Goal: Transaction & Acquisition: Purchase product/service

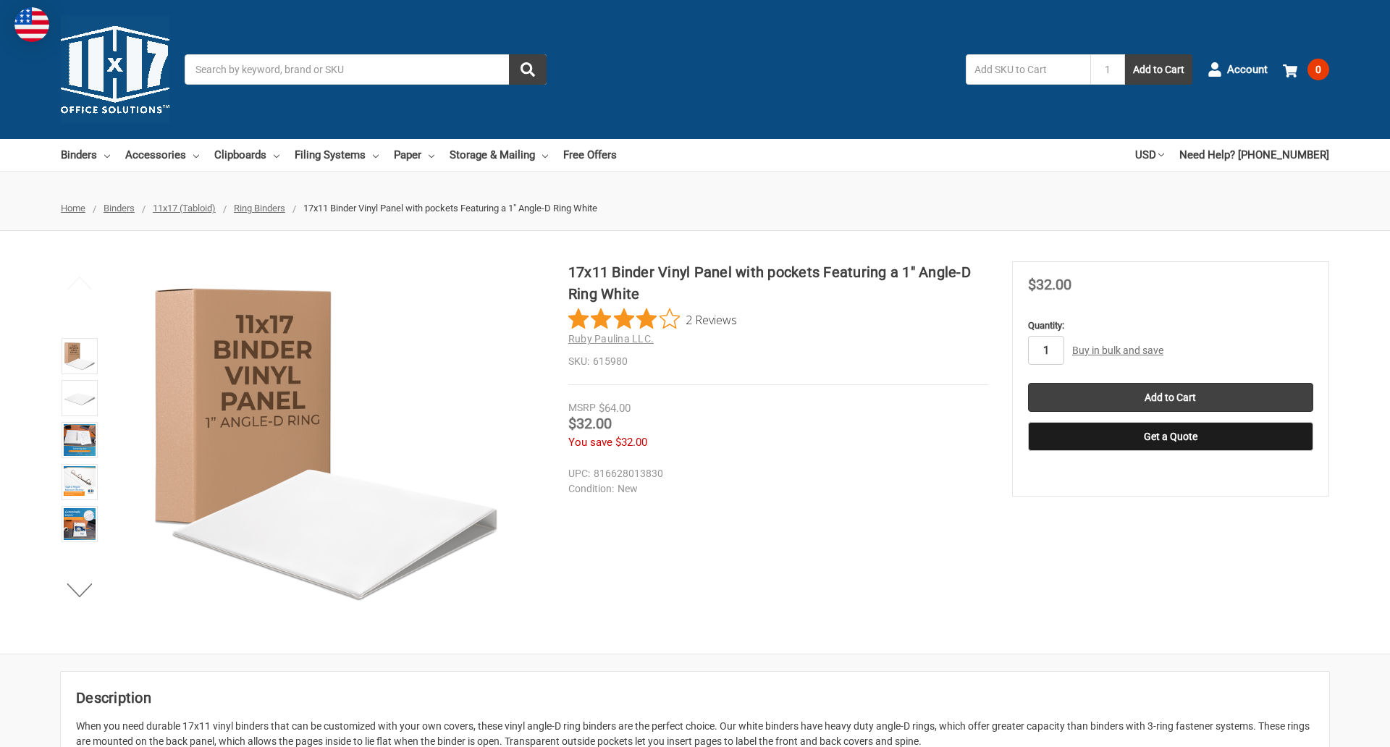
click at [1045, 350] on input "1" at bounding box center [1046, 350] width 36 height 29
type input "3"
click at [1170, 437] on button "Get a Quote" at bounding box center [1170, 436] width 285 height 29
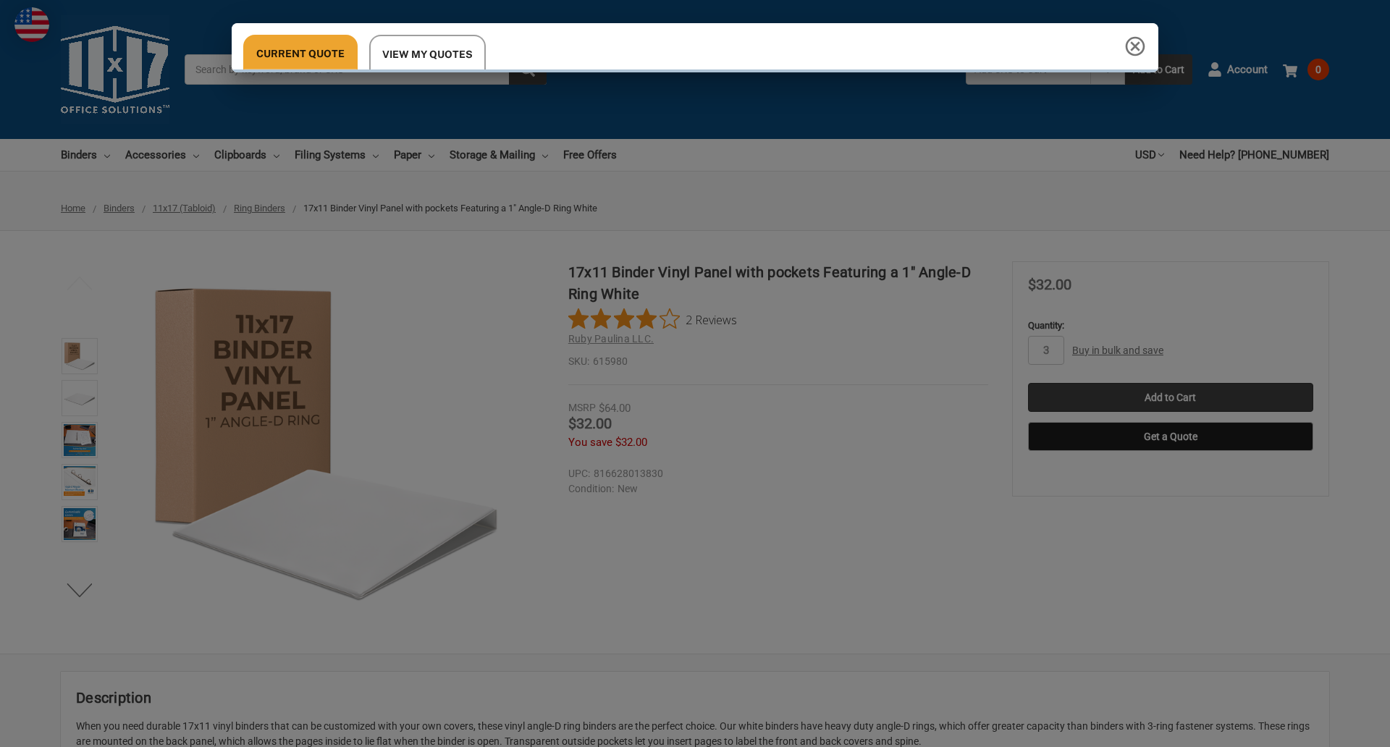
click at [1170, 397] on div "Current Quote View My Quotes Request a Quote 11x17 Inc. Quote Contact Details N…" at bounding box center [695, 373] width 1390 height 747
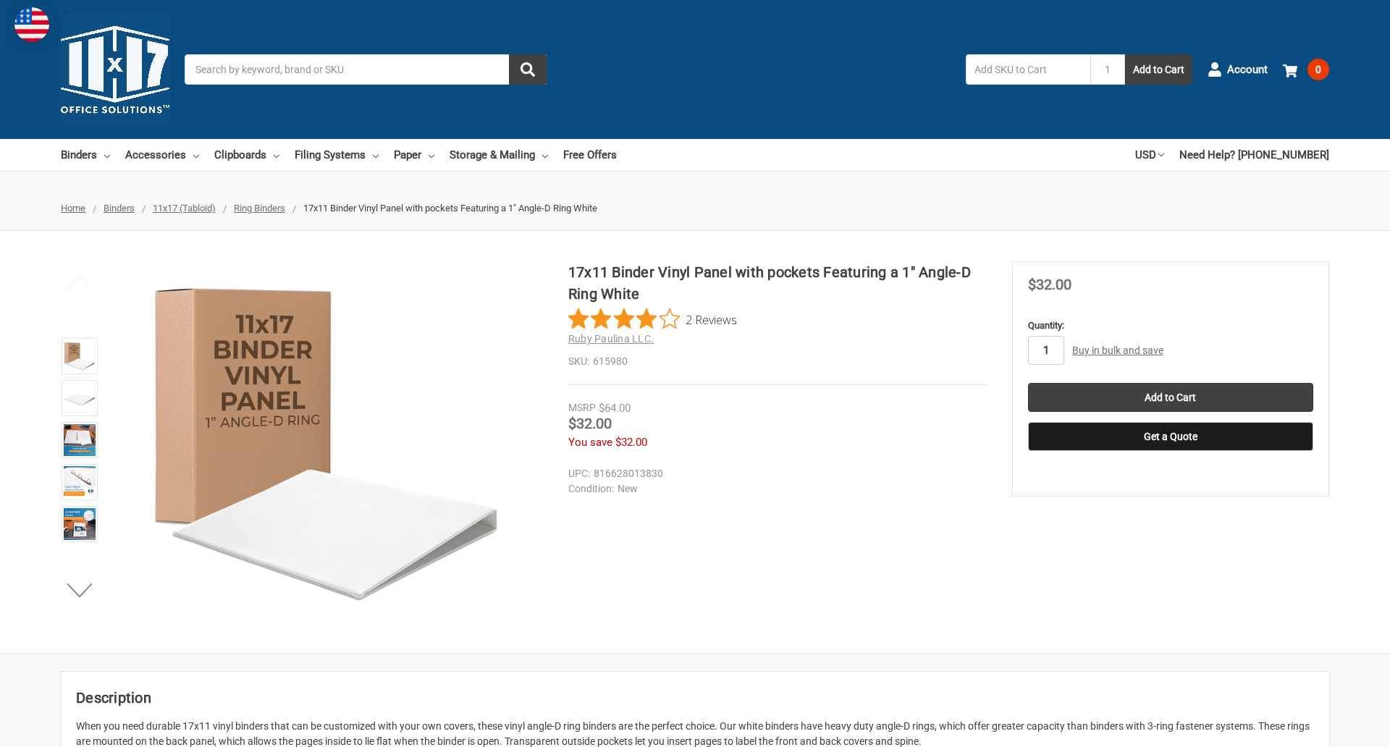
click at [1045, 350] on input "1" at bounding box center [1046, 350] width 36 height 29
type input "5"
click at [1170, 437] on button "Get a Quote" at bounding box center [1170, 436] width 285 height 29
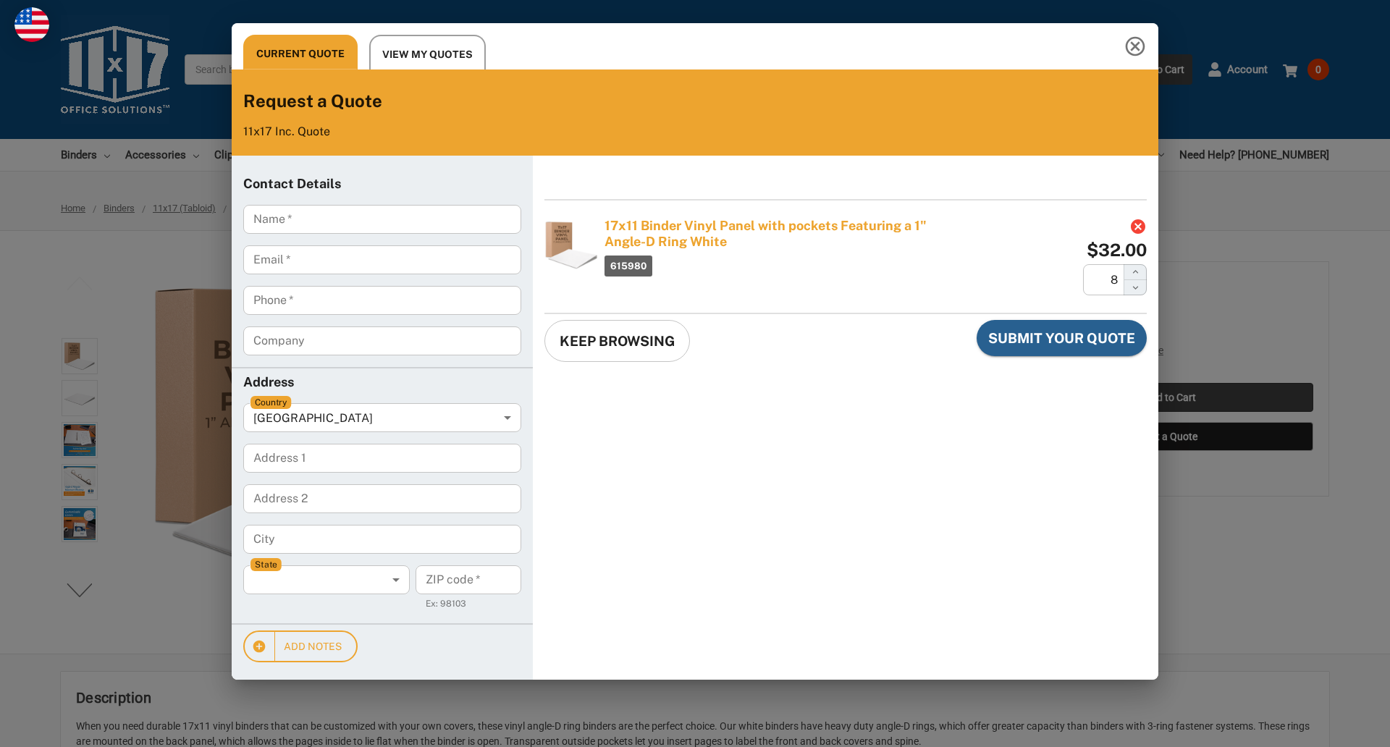
click at [1170, 397] on div "Current Quote View My Quotes Request a Quote 11x17 Inc. Quote Contact Details N…" at bounding box center [695, 373] width 1390 height 747
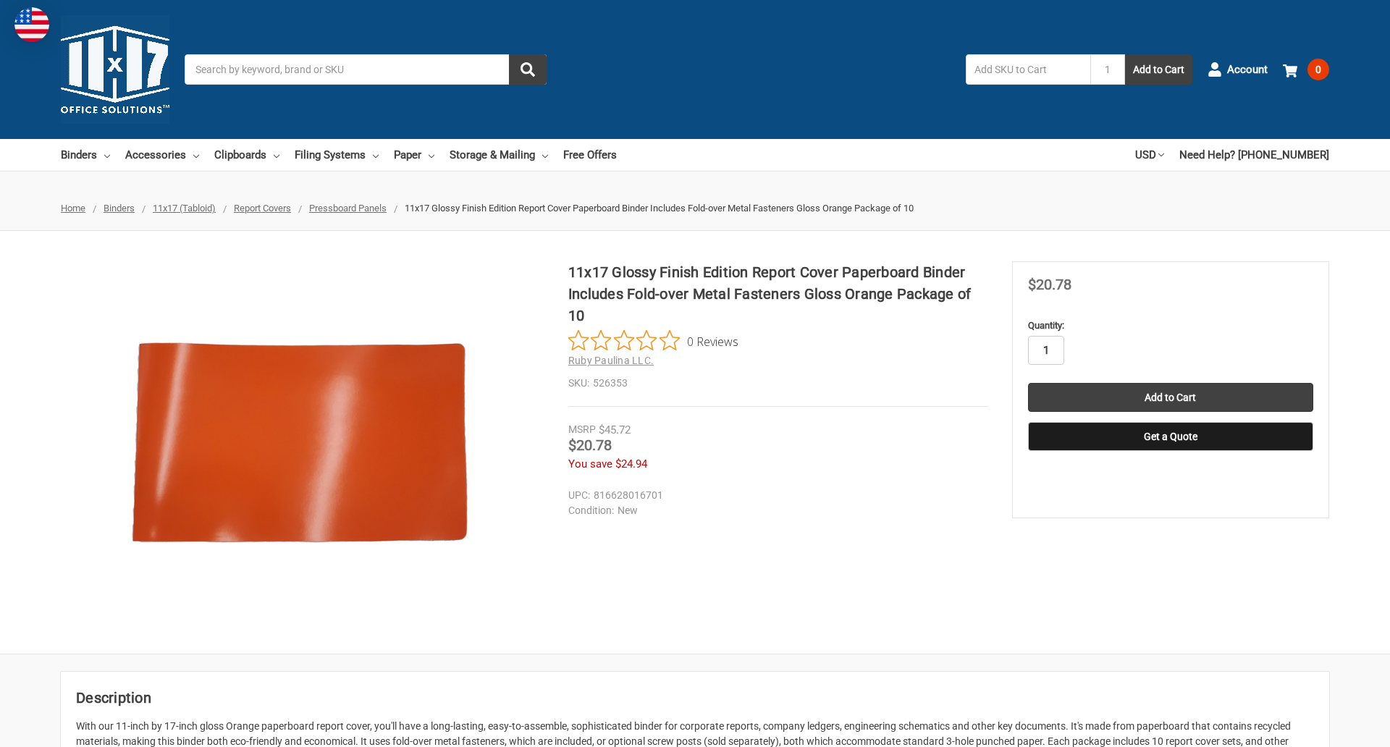
click at [1045, 350] on input "1" at bounding box center [1046, 350] width 36 height 29
type input "2"
click at [1170, 437] on button "Get a Quote" at bounding box center [1170, 436] width 285 height 29
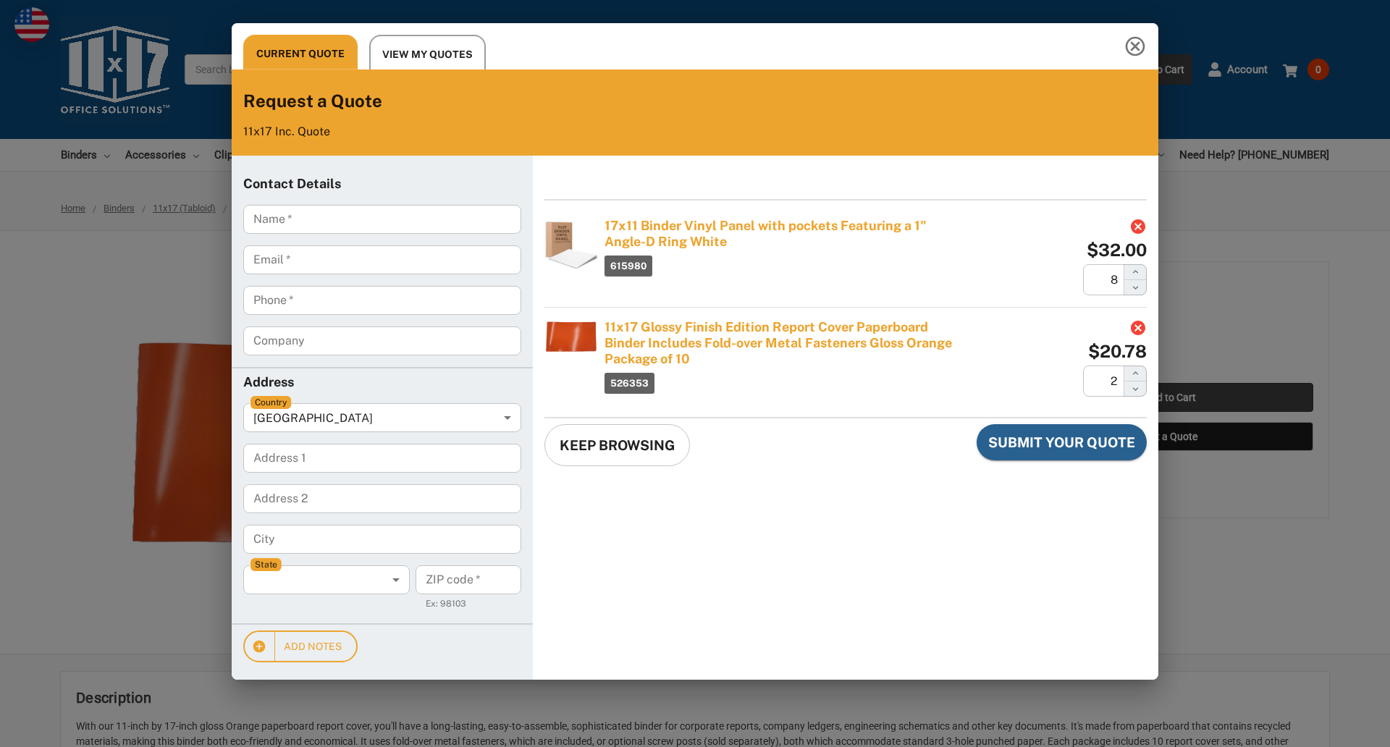
click at [1170, 397] on div "Current Quote View My Quotes Request a Quote 11x17 Inc. Quote Contact Details N…" at bounding box center [695, 373] width 1390 height 747
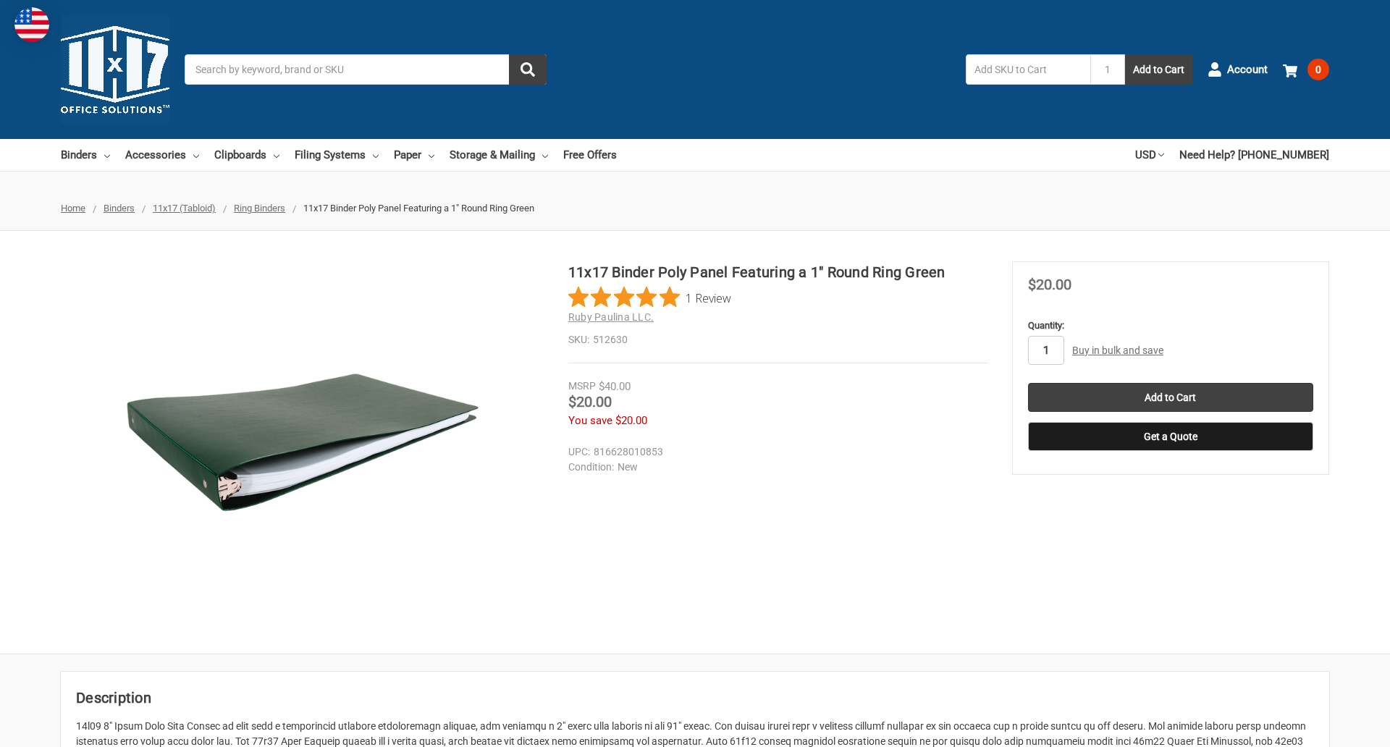
click at [1045, 350] on input "1" at bounding box center [1046, 350] width 36 height 29
type input "4"
click at [1170, 437] on button "Get a Quote" at bounding box center [1170, 436] width 285 height 29
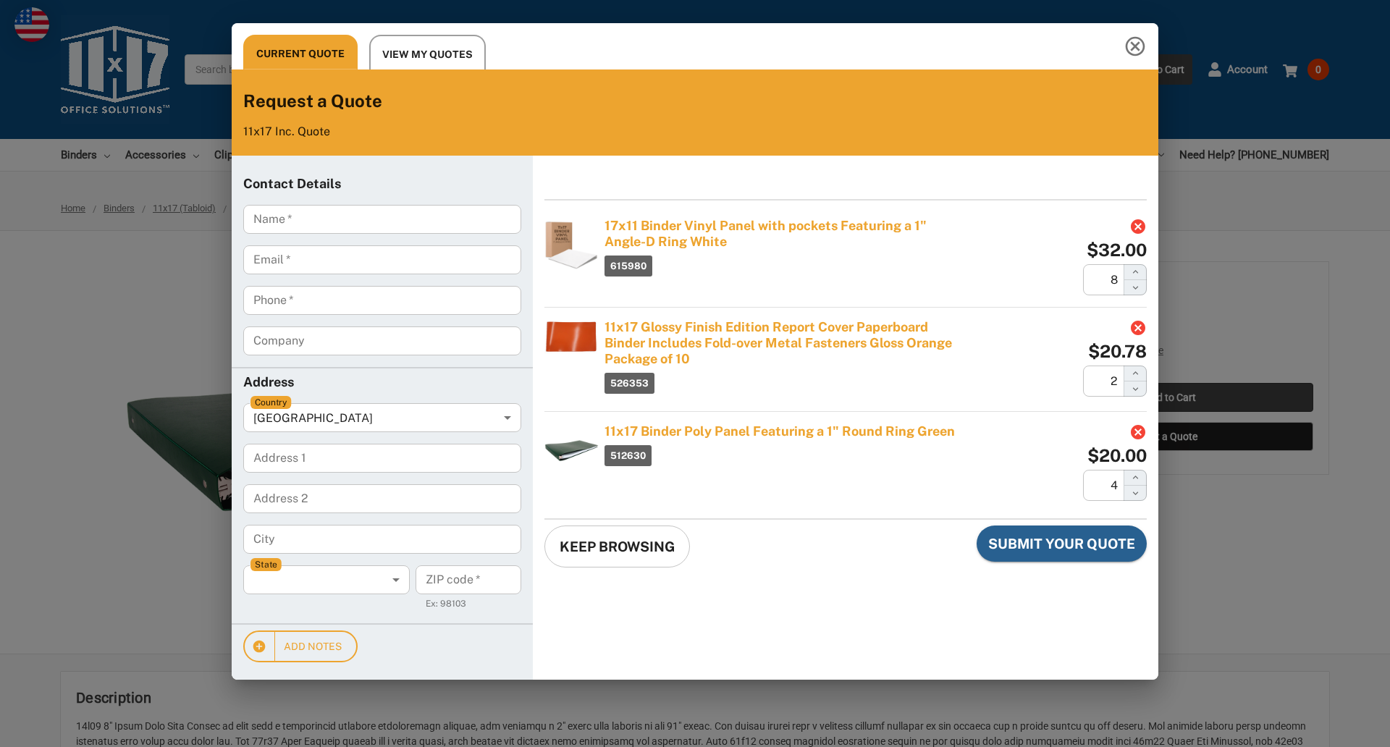
click at [1170, 397] on div "Current Quote View My Quotes Request a Quote 11x17 Inc. Quote Contact Details N…" at bounding box center [695, 373] width 1390 height 747
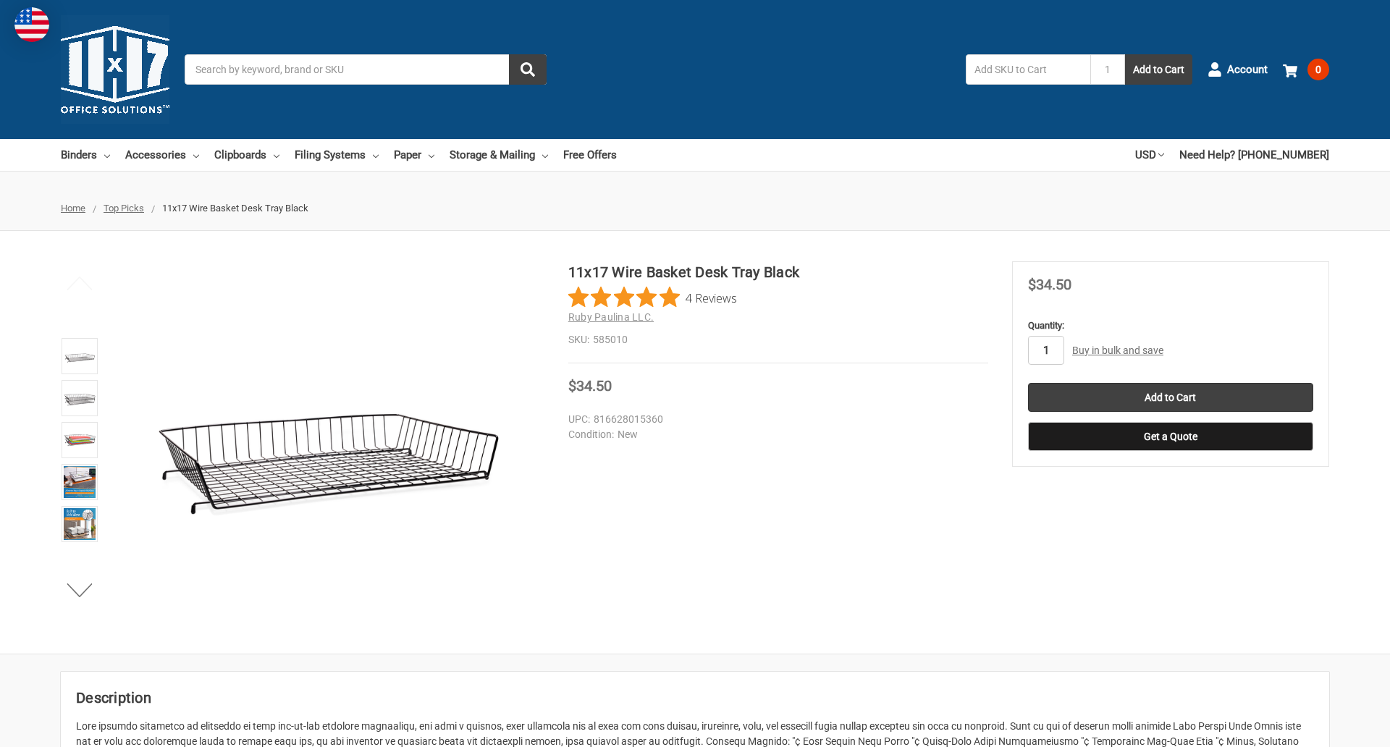
click at [1045, 350] on input "1" at bounding box center [1046, 350] width 36 height 29
type input "2"
click at [1170, 437] on button "Get a Quote" at bounding box center [1170, 436] width 285 height 29
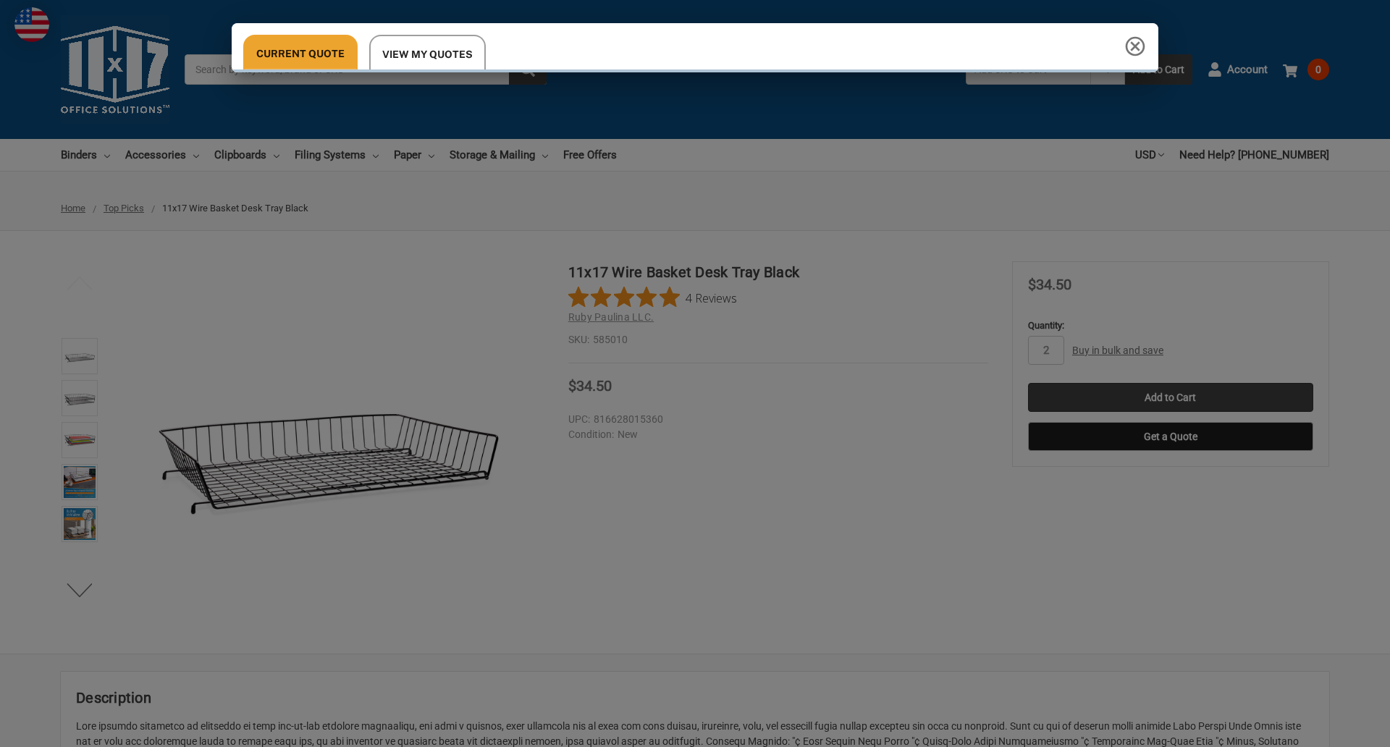
click at [1170, 397] on div "Current Quote View My Quotes Request a Quote 11x17 Inc. Quote Contact Details N…" at bounding box center [695, 373] width 1390 height 747
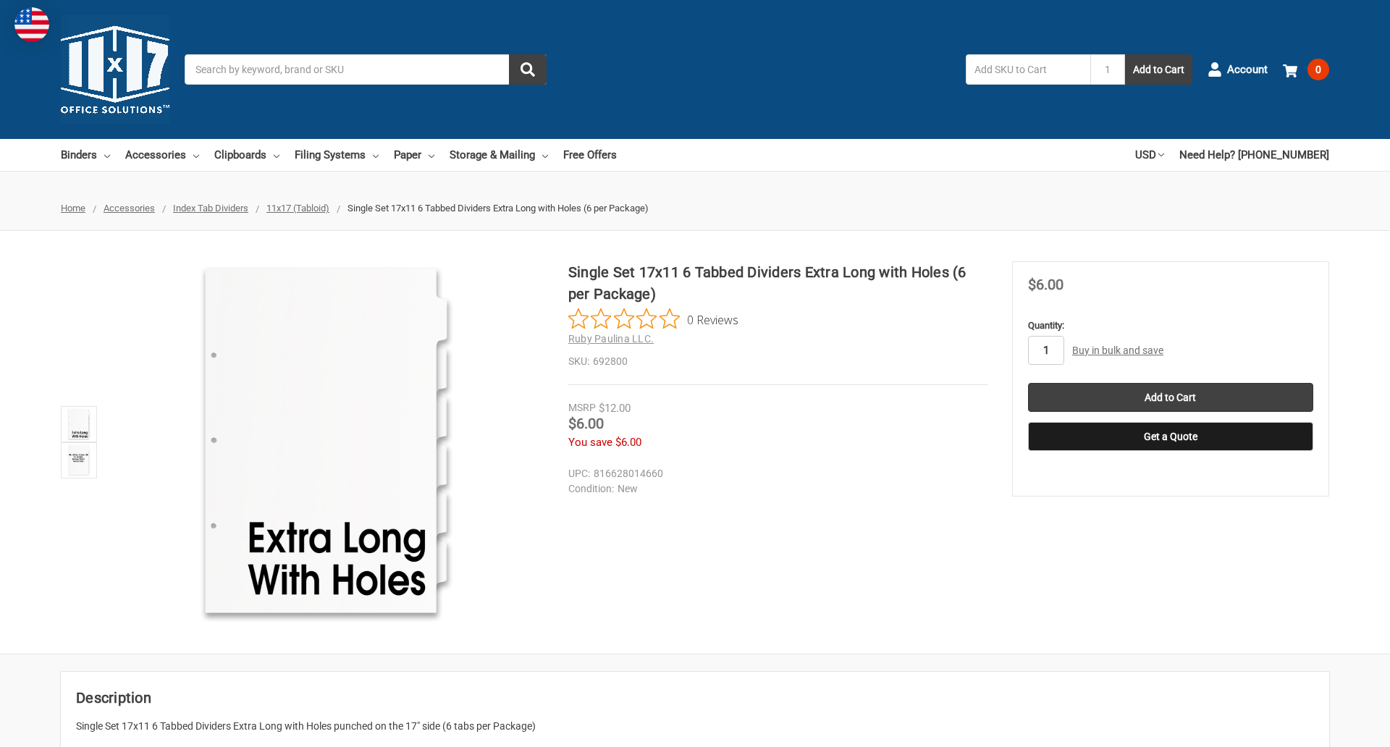
click at [1045, 350] on input "1" at bounding box center [1046, 350] width 36 height 29
click at [1170, 437] on button "Get a Quote" at bounding box center [1170, 436] width 285 height 29
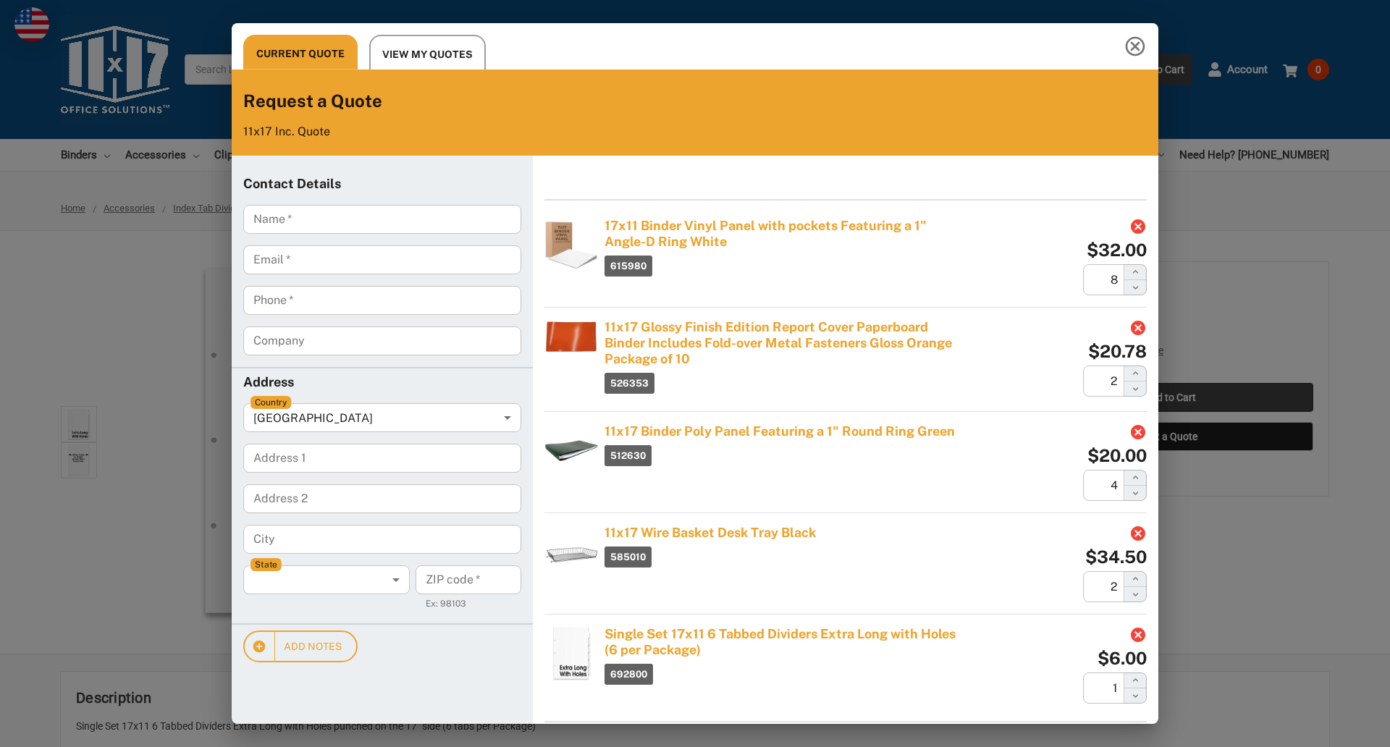
click at [1170, 397] on div "Current Quote View My Quotes Request a Quote 11x17 Inc. Quote Contact Details N…" at bounding box center [695, 373] width 1390 height 747
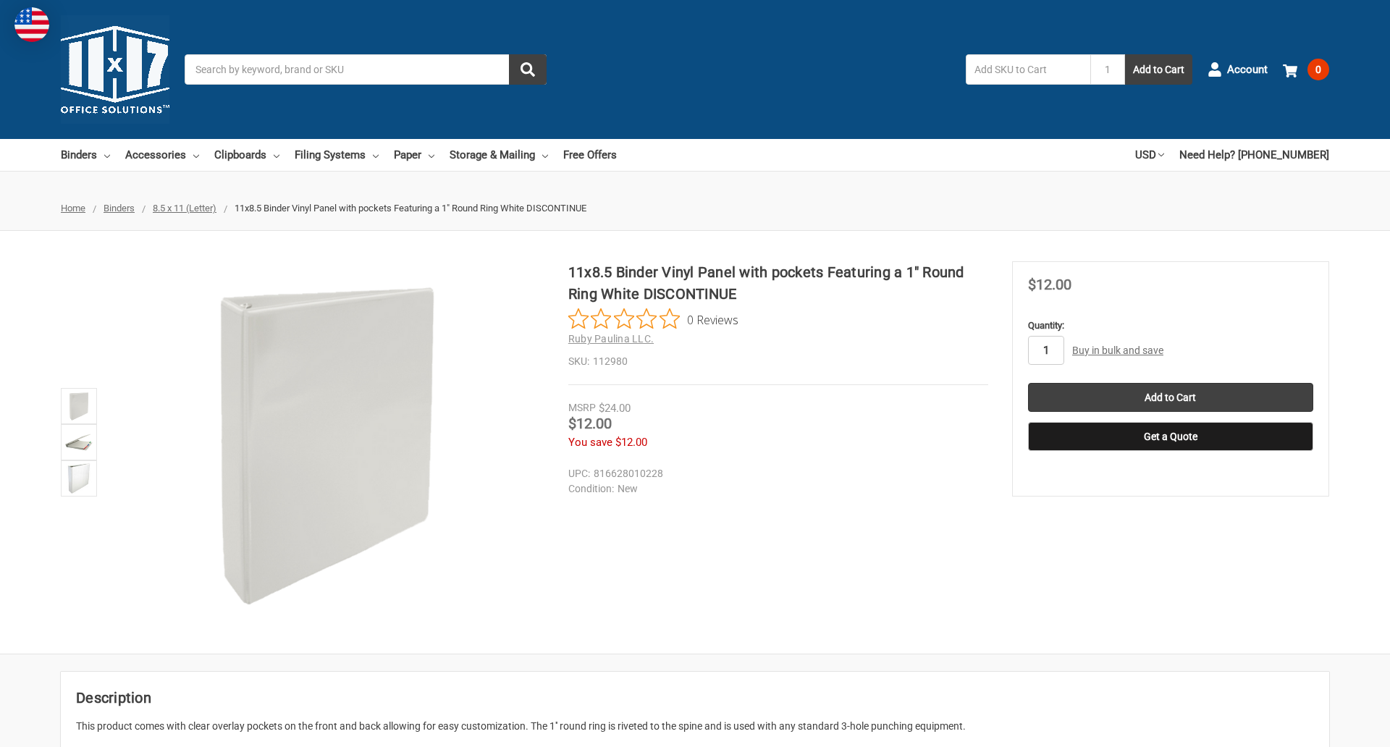
click at [1045, 350] on input "1" at bounding box center [1046, 350] width 36 height 29
type input "5"
click at [1170, 437] on button "Get a Quote" at bounding box center [1170, 436] width 285 height 29
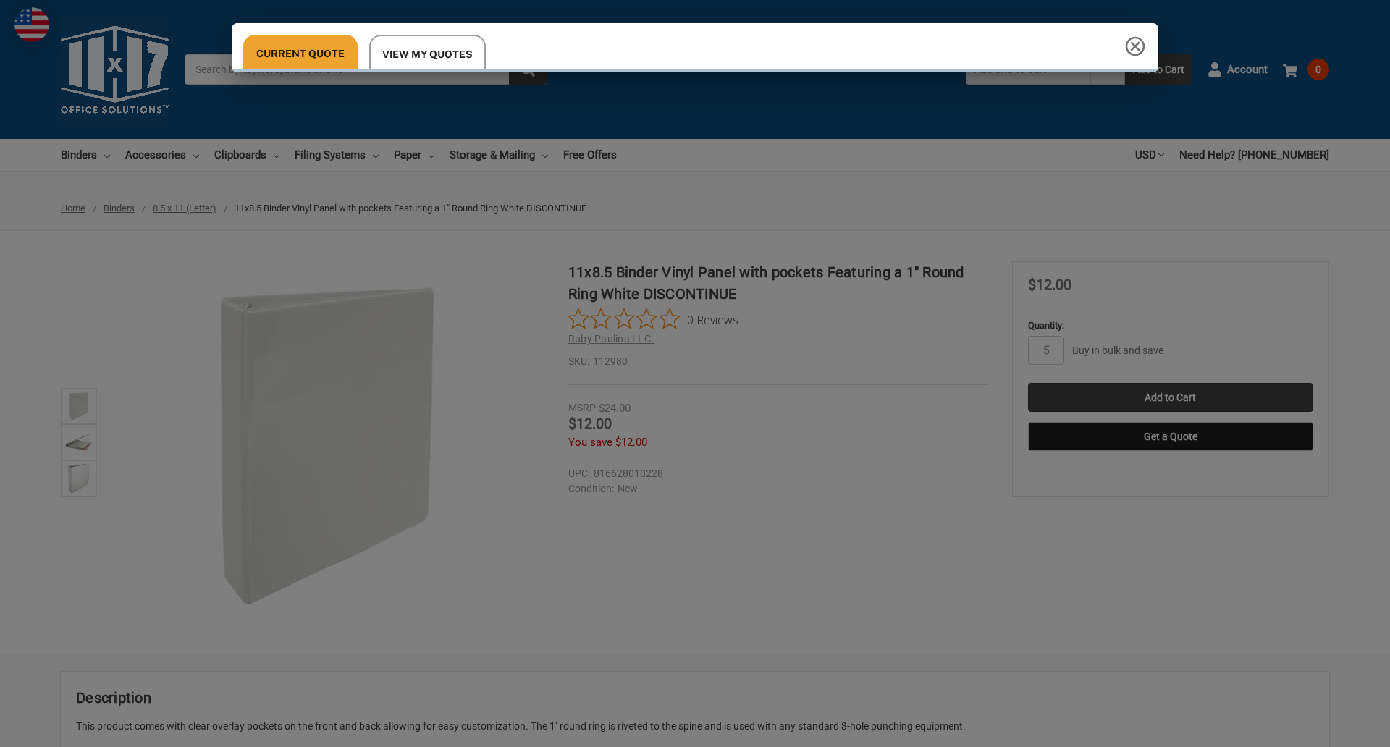
click at [1170, 397] on div "Current Quote View My Quotes" at bounding box center [695, 373] width 1390 height 747
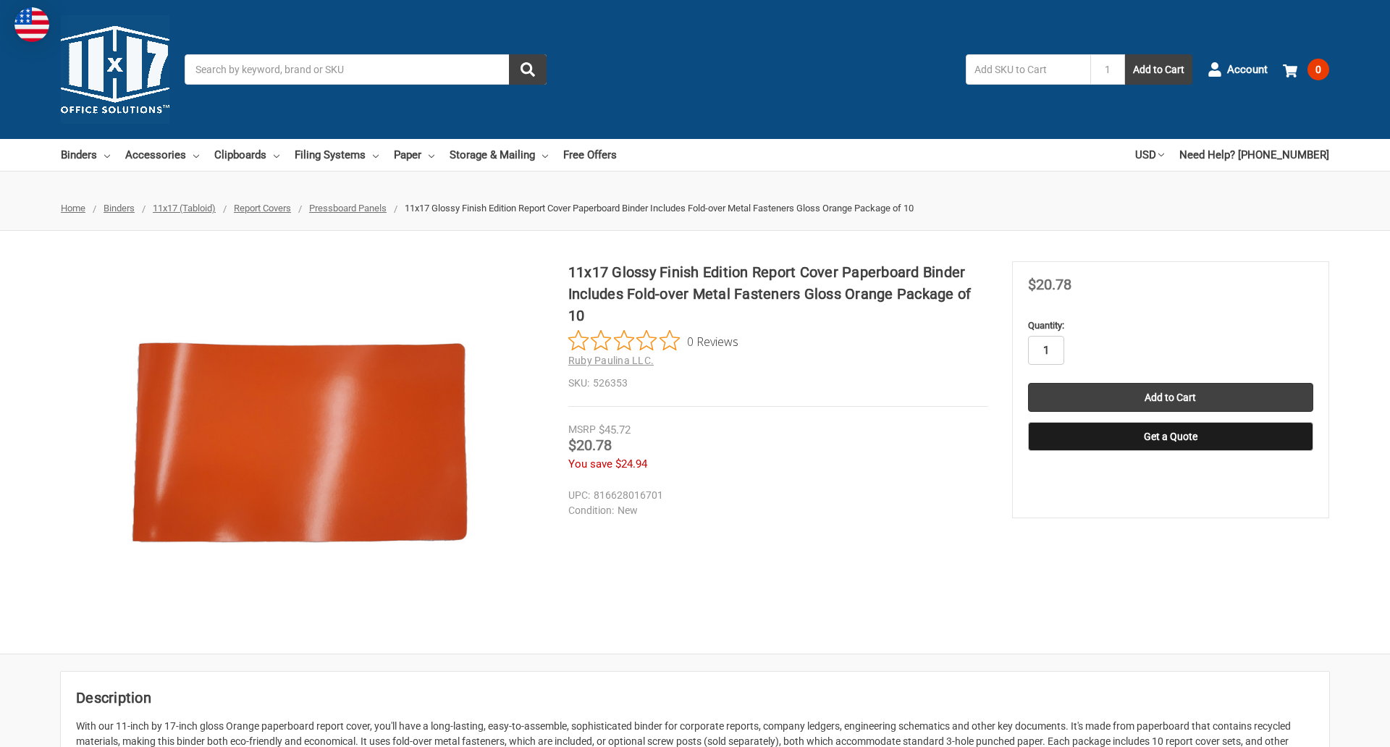
click at [1045, 350] on input "1" at bounding box center [1046, 350] width 36 height 29
type input "5"
click at [1170, 437] on button "Get a Quote" at bounding box center [1170, 436] width 285 height 29
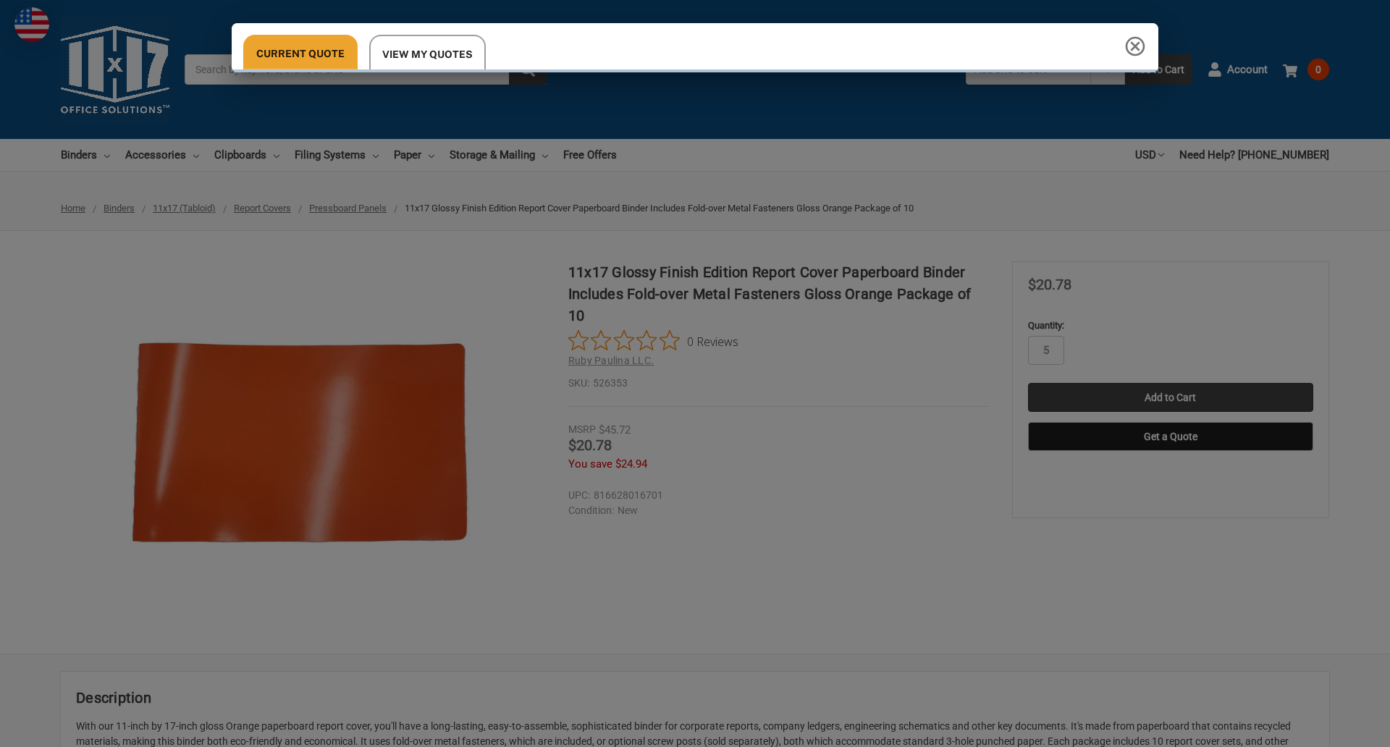
click at [1170, 397] on div "Current Quote View My Quotes Request a Quote 11x17 Inc. Quote Contact Details N…" at bounding box center [695, 373] width 1390 height 747
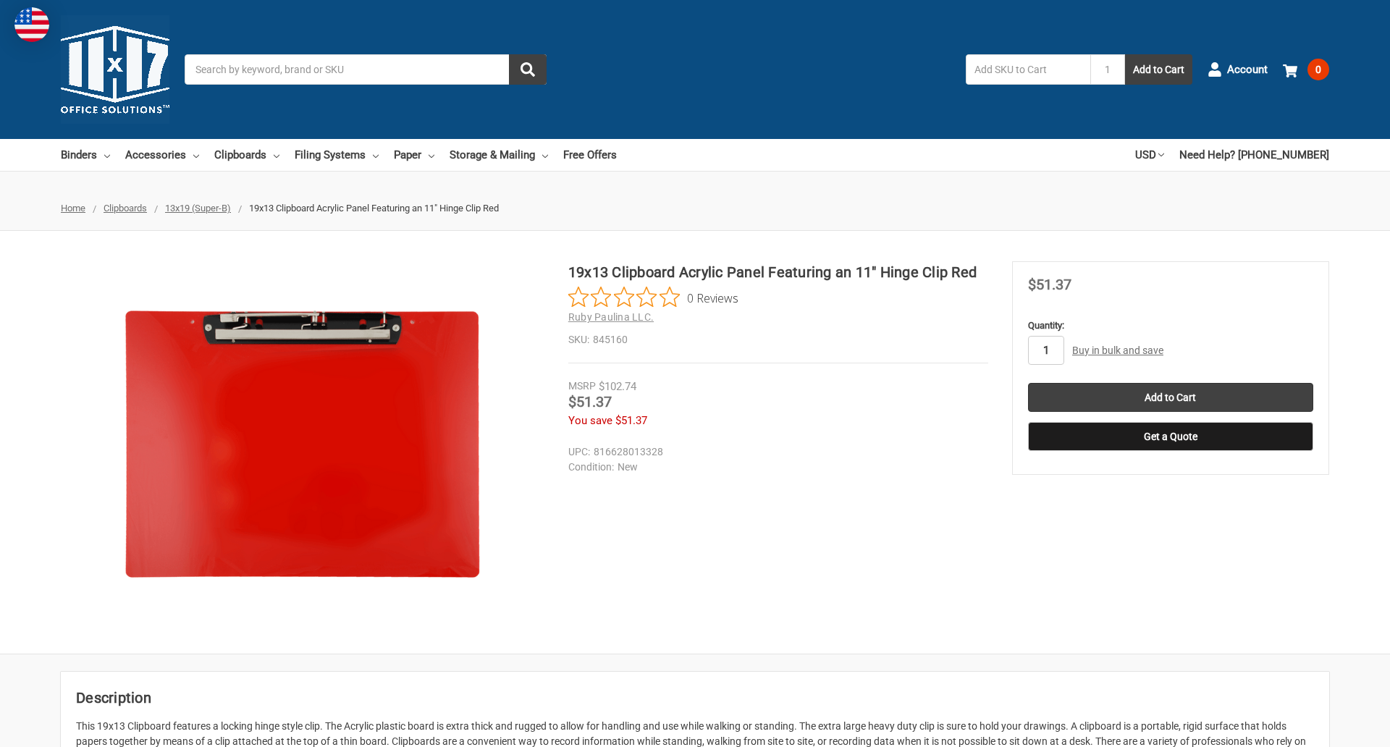
click at [1045, 350] on input "1" at bounding box center [1046, 350] width 36 height 29
type input "3"
click at [1170, 437] on button "Get a Quote" at bounding box center [1170, 436] width 285 height 29
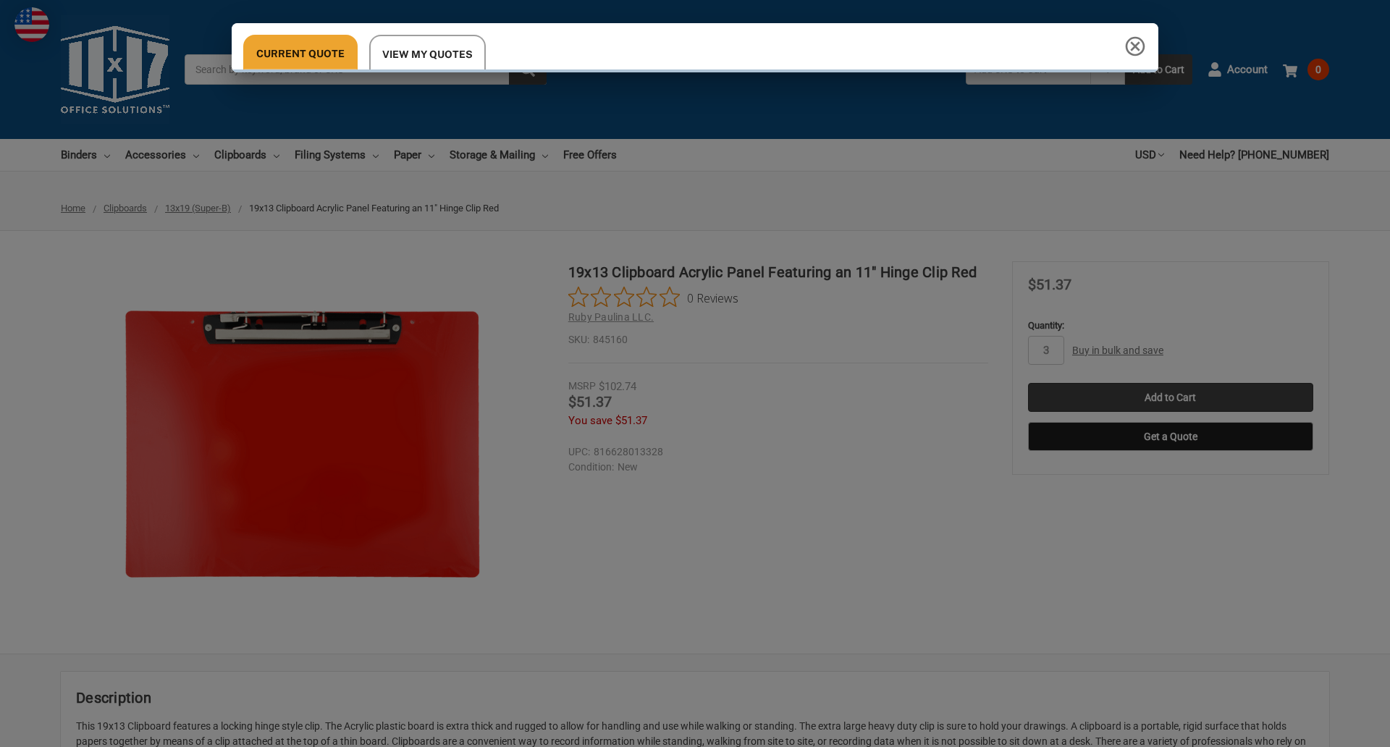
click at [1170, 397] on div "Current Quote View My Quotes" at bounding box center [695, 373] width 1390 height 747
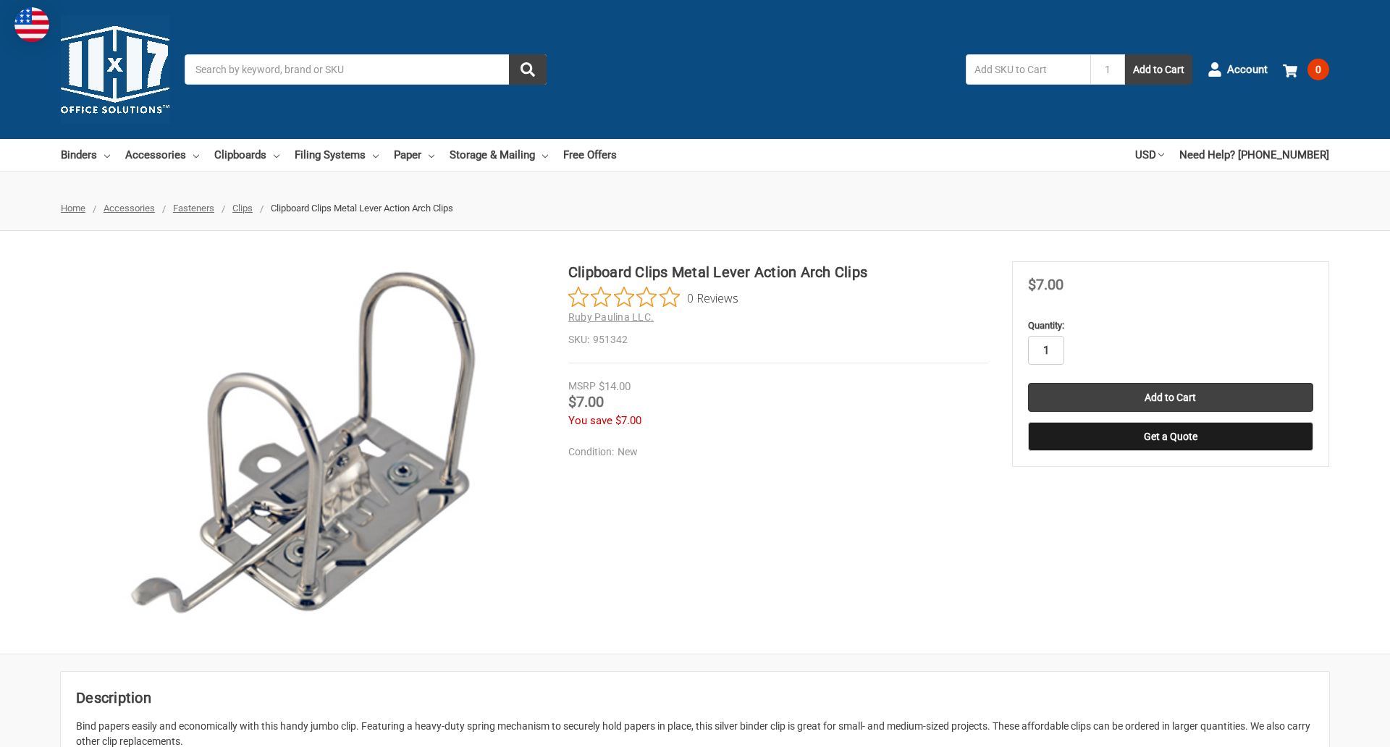
click at [1045, 350] on input "1" at bounding box center [1046, 350] width 36 height 29
type input "2"
click at [1170, 437] on button "Get a Quote" at bounding box center [1170, 436] width 285 height 29
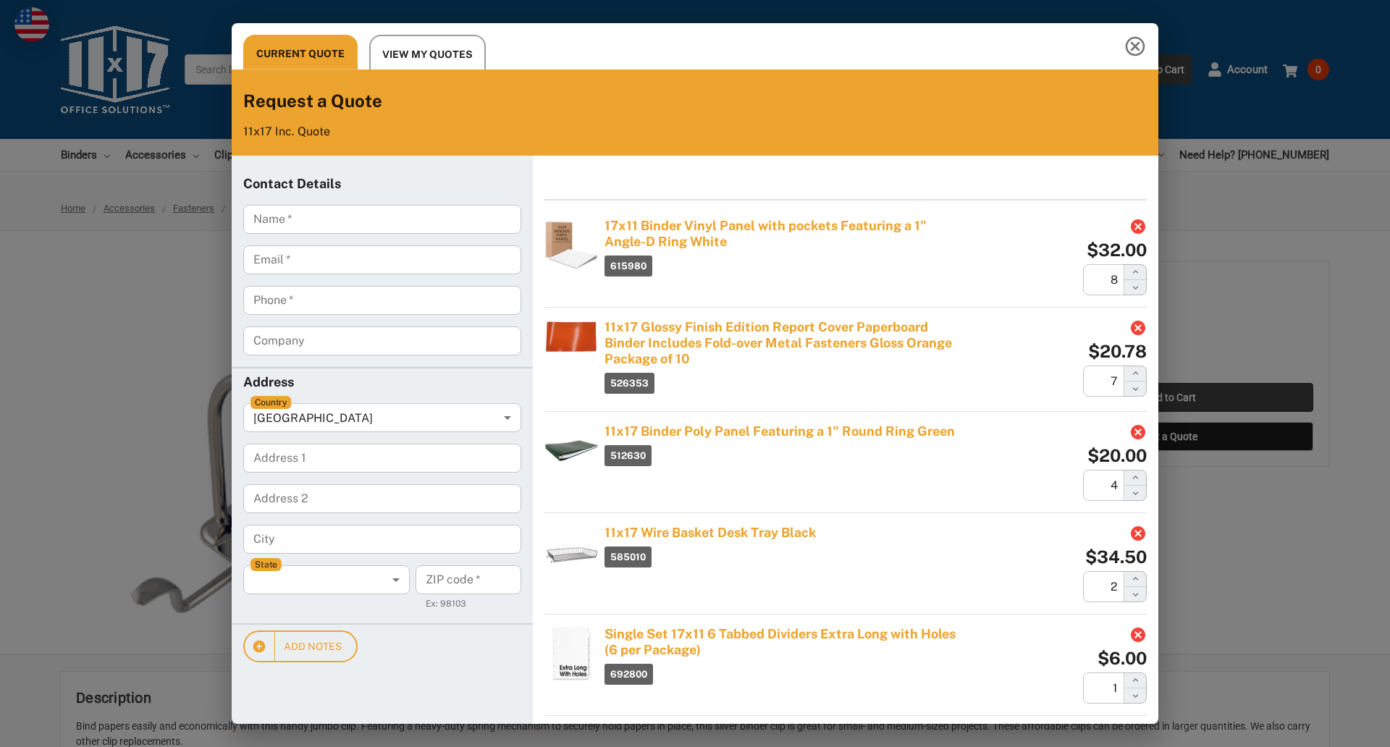
click at [1170, 397] on div "Current Quote View My Quotes Request a Quote 11x17 Inc. Quote Contact Details N…" at bounding box center [695, 373] width 1390 height 747
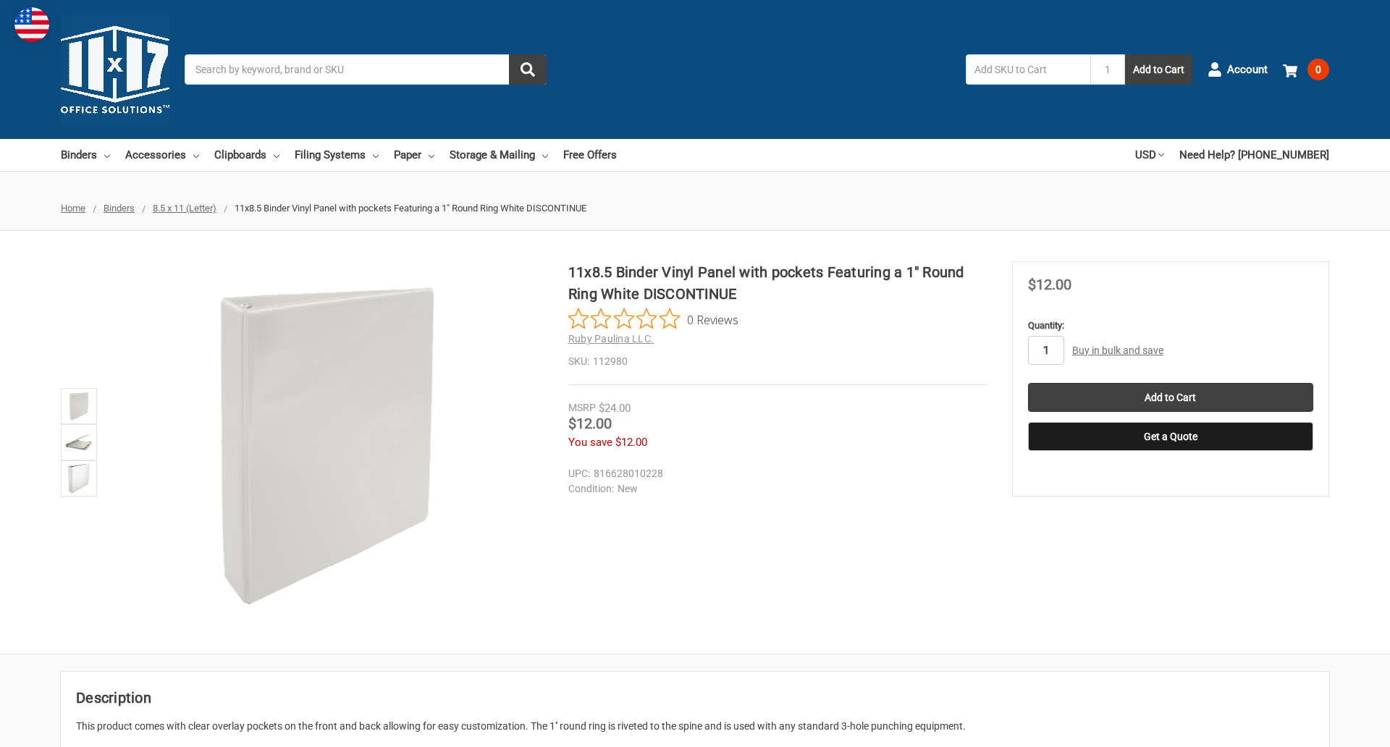
click at [1045, 350] on input "1" at bounding box center [1046, 350] width 36 height 29
type input "5"
click at [1170, 437] on button "Get a Quote" at bounding box center [1170, 436] width 285 height 29
click at [1170, 397] on input "Add to Cart" at bounding box center [1170, 397] width 285 height 29
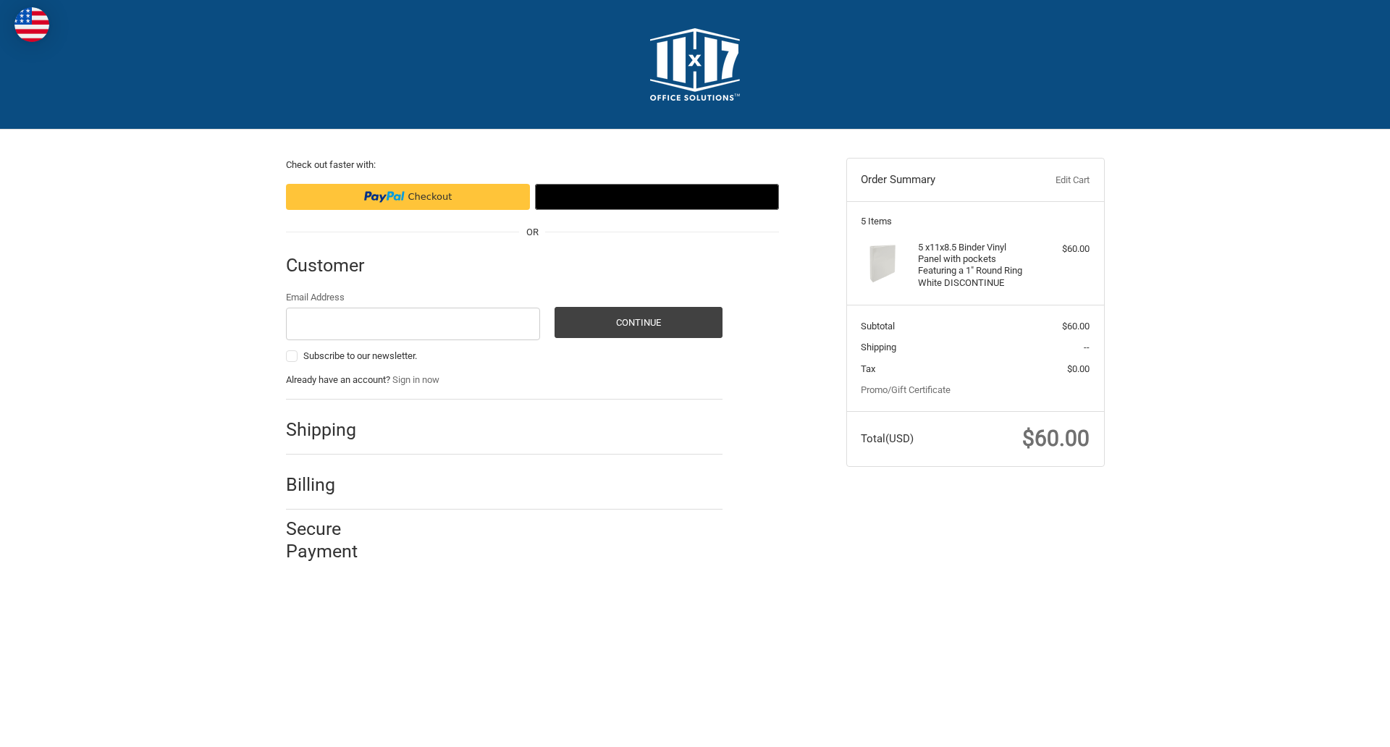
click at [413, 324] on input "Email Address" at bounding box center [413, 324] width 255 height 33
type input "[EMAIL_ADDRESS][DOMAIN_NAME]"
click at [638, 322] on button "Continue" at bounding box center [639, 322] width 168 height 31
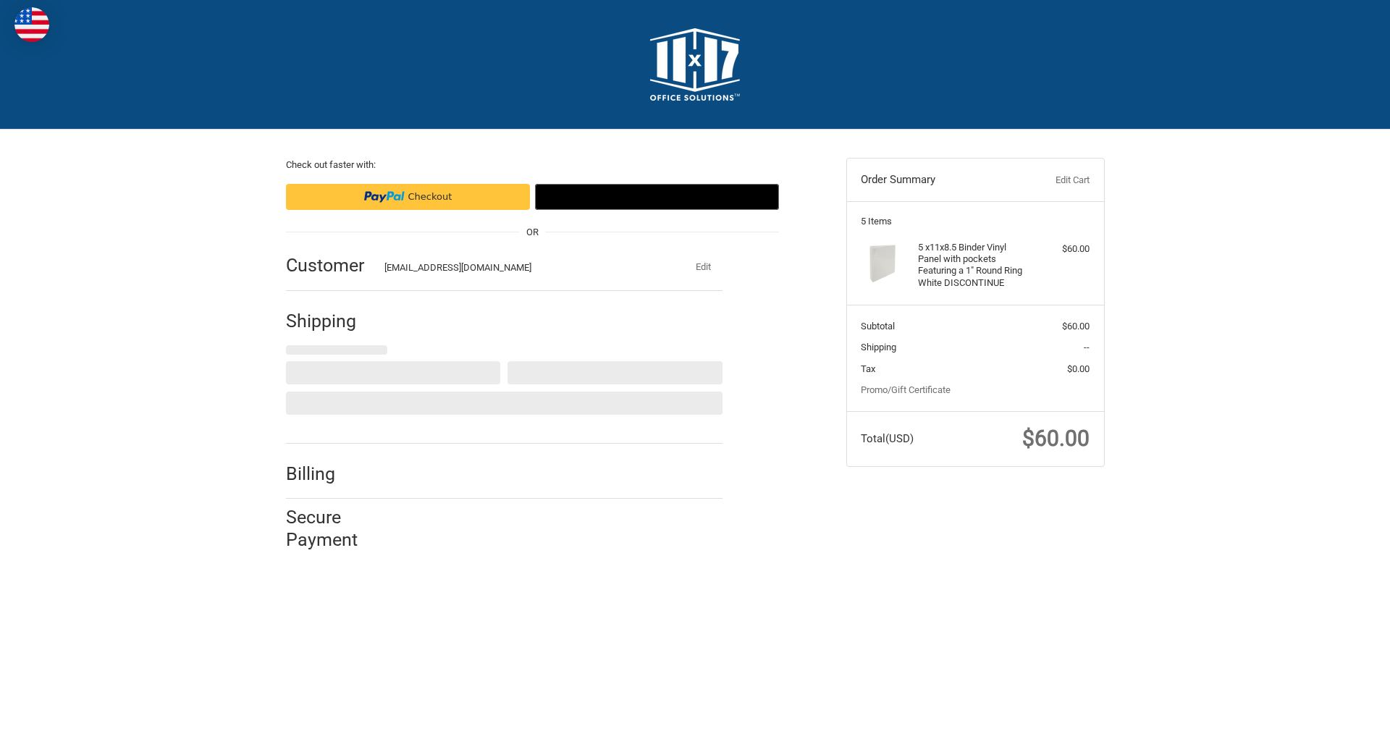
select select "US"
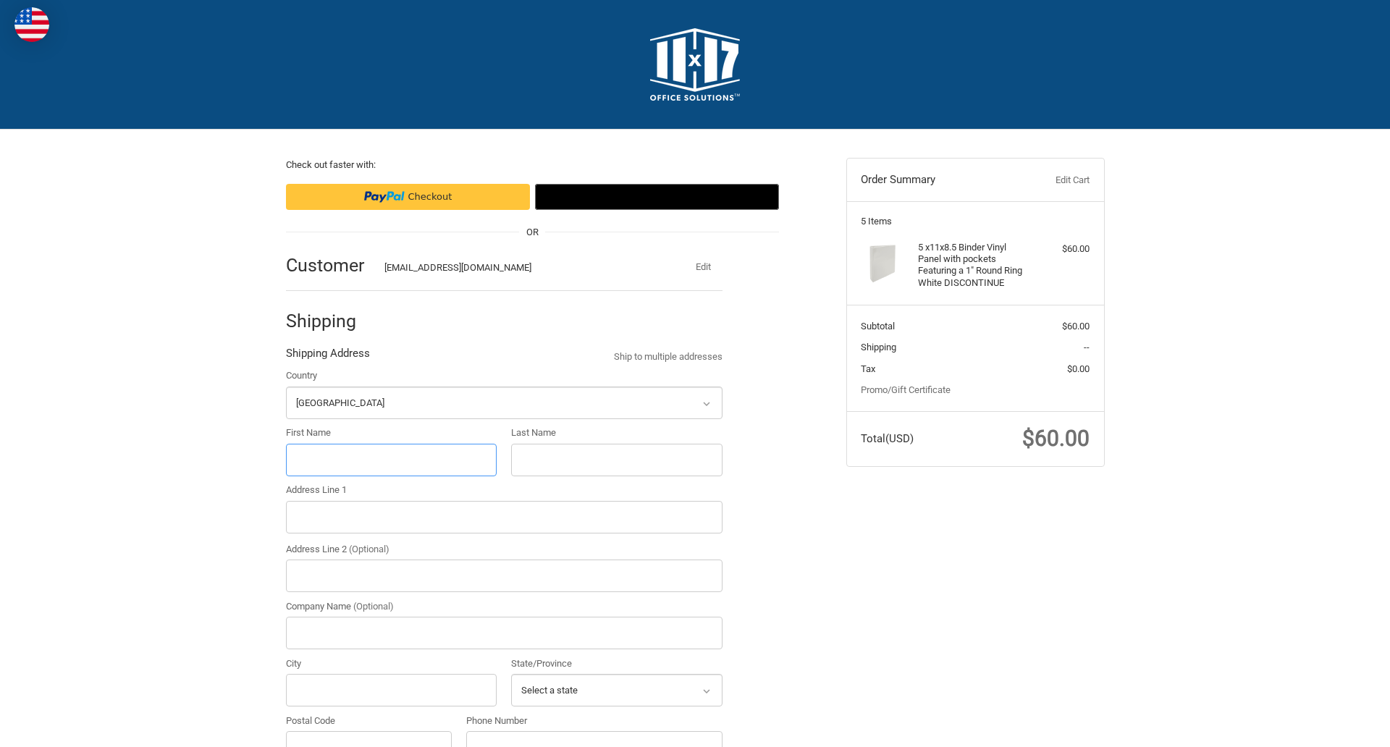
click at [391, 460] on input "First Name" at bounding box center [391, 460] width 211 height 33
type input "reflectiz"
click at [616, 460] on input "Last Name" at bounding box center [616, 460] width 211 height 33
type input "bigcommerce"
click at [368, 731] on input "Postal Code" at bounding box center [369, 747] width 167 height 33
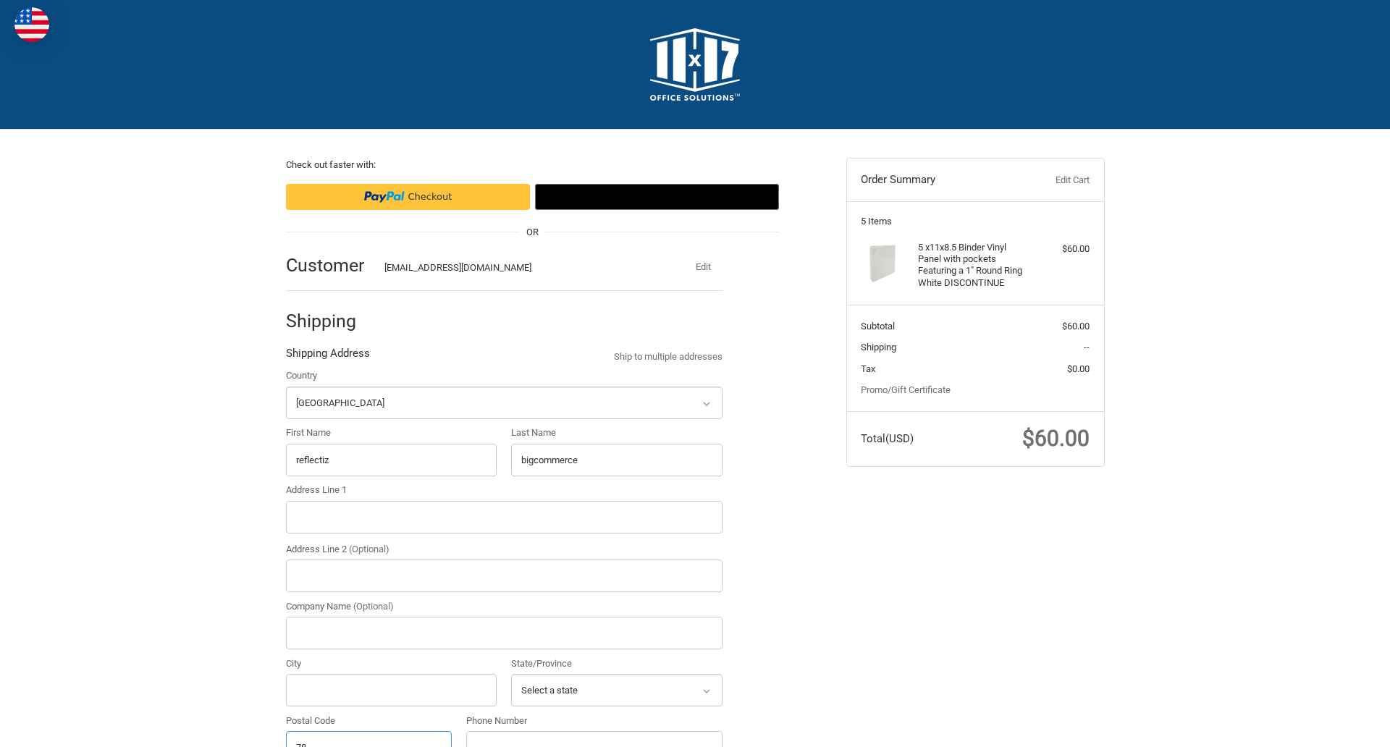
scroll to position [16, 0]
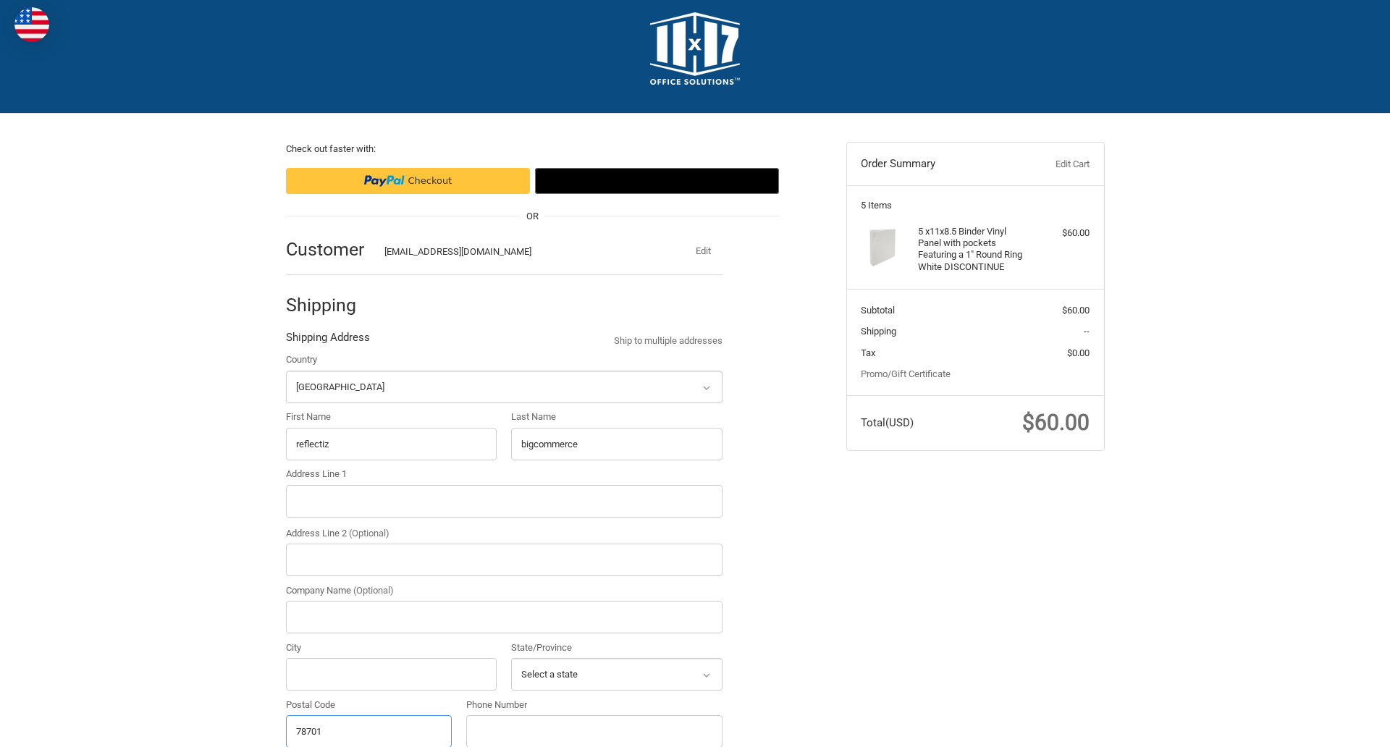
click at [368, 730] on input "78701" at bounding box center [369, 731] width 167 height 33
type input "78701"
click at [504, 501] on input "Address Line 1" at bounding box center [504, 501] width 437 height 33
type input "[STREET_ADDRESS]"
click at [327, 341] on legend "Shipping Address" at bounding box center [328, 340] width 84 height 23
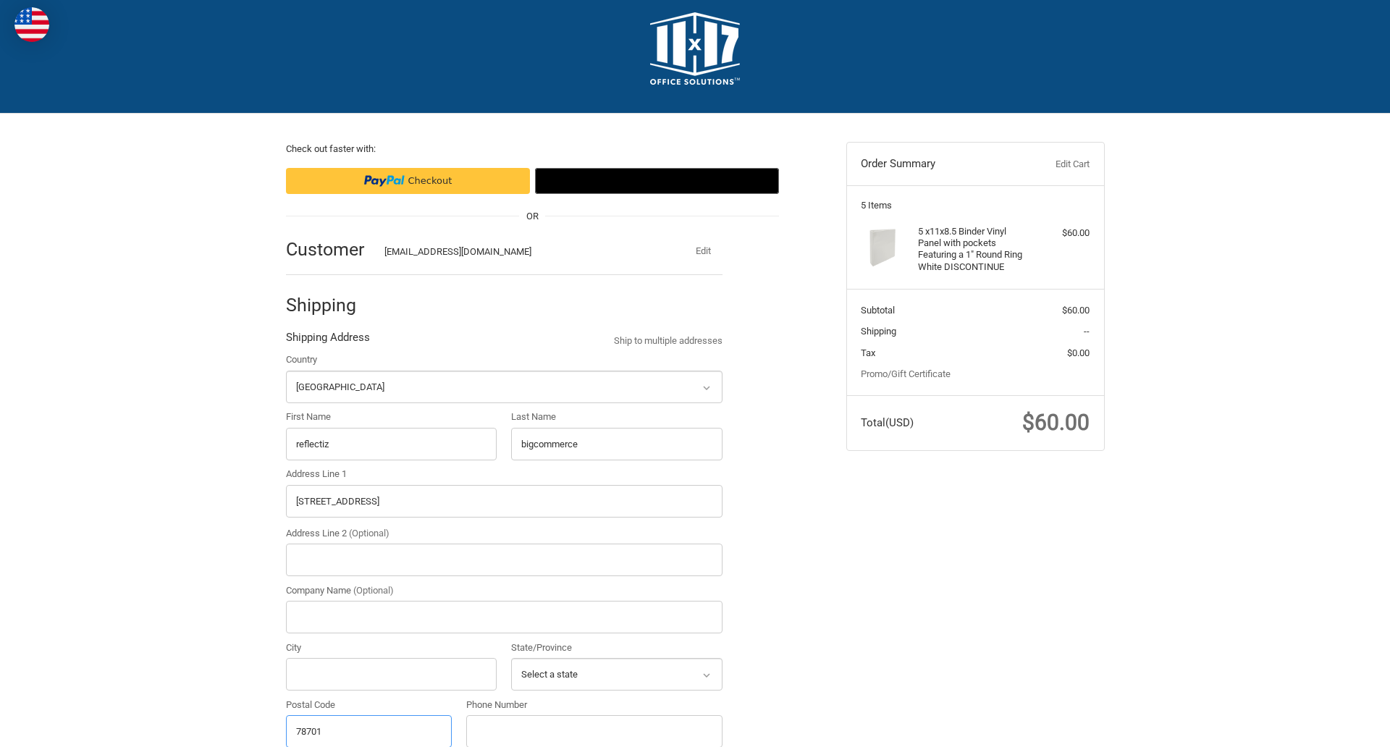
click at [368, 730] on input "78701" at bounding box center [369, 731] width 167 height 33
type input "78701"
select select "[GEOGRAPHIC_DATA]"
click at [504, 560] on input "Address Line 2 (Optional)" at bounding box center [504, 560] width 437 height 33
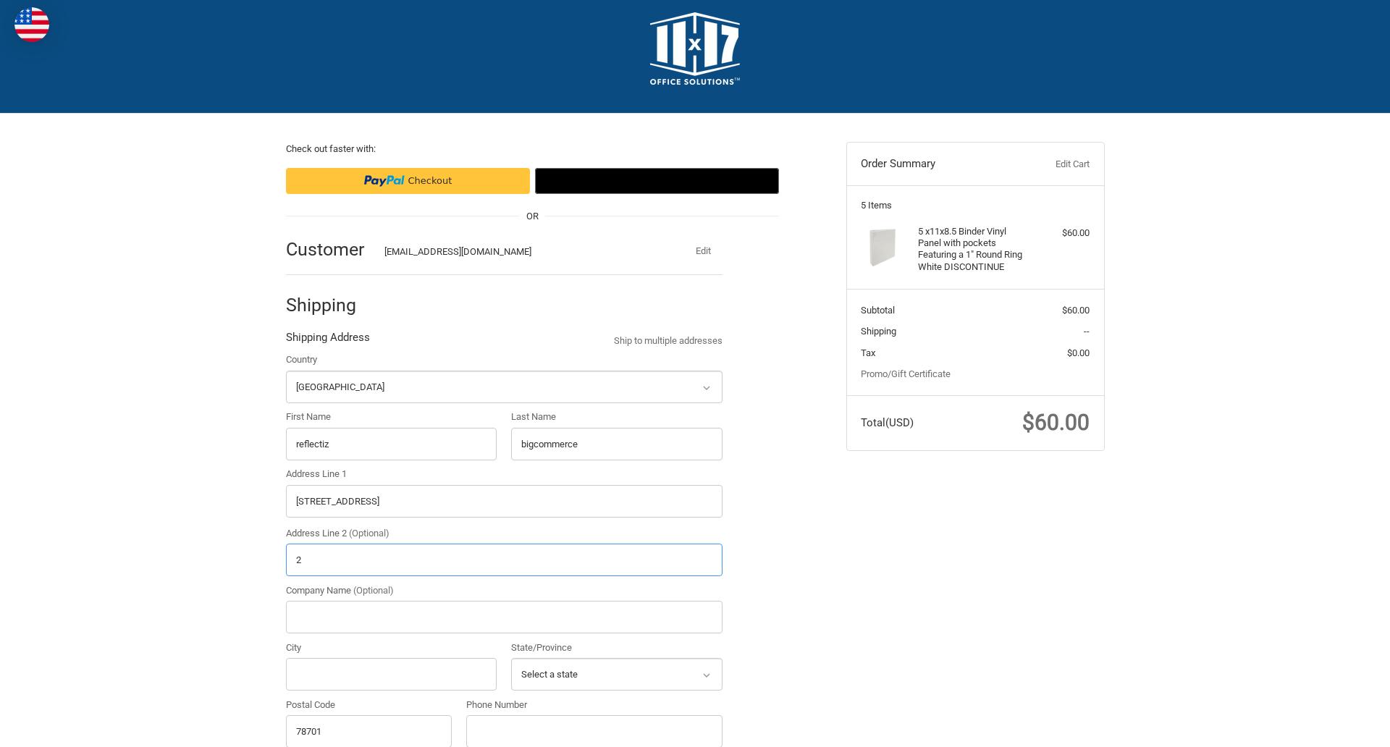
type input "2"
click at [391, 674] on input "City" at bounding box center [391, 674] width 211 height 33
click at [391, 674] on input "Austin" at bounding box center [391, 674] width 211 height 33
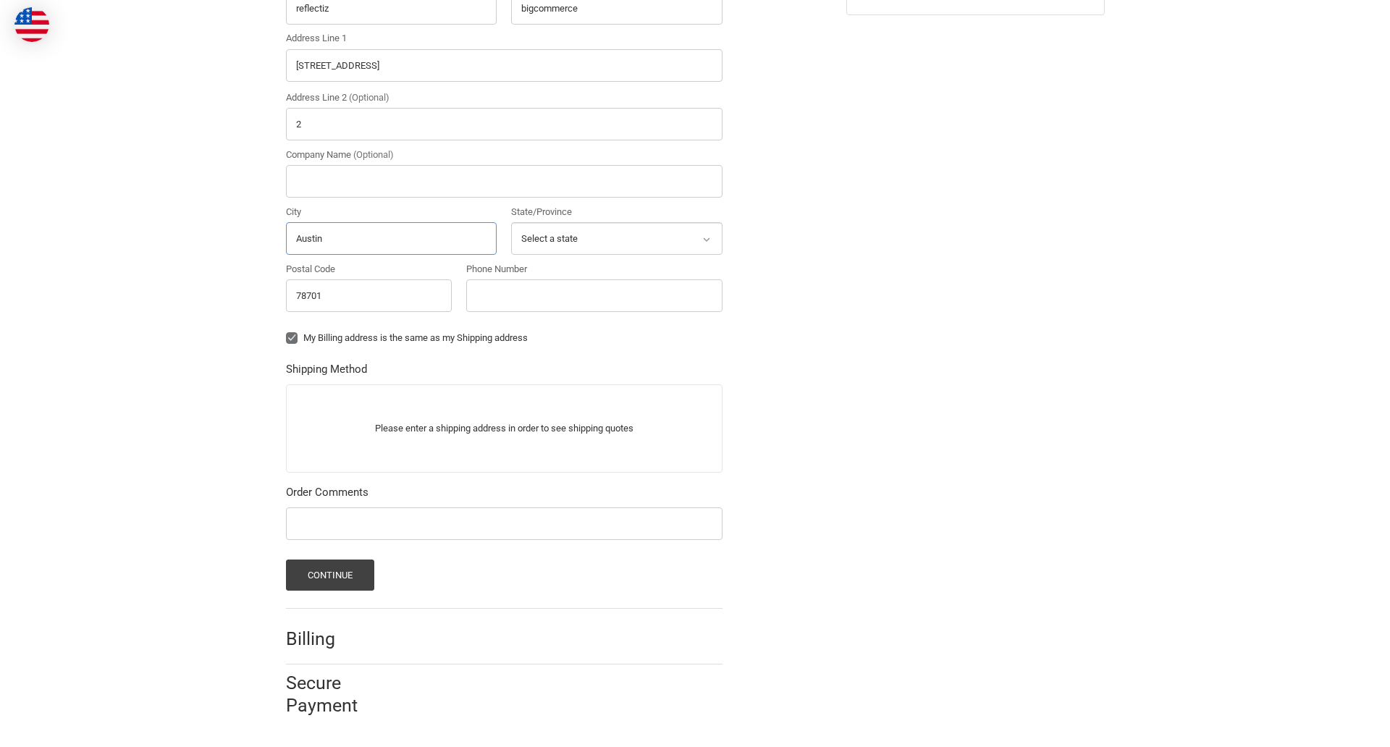
type input "Austin"
click at [594, 295] on input "Phone Number" at bounding box center [594, 295] width 256 height 33
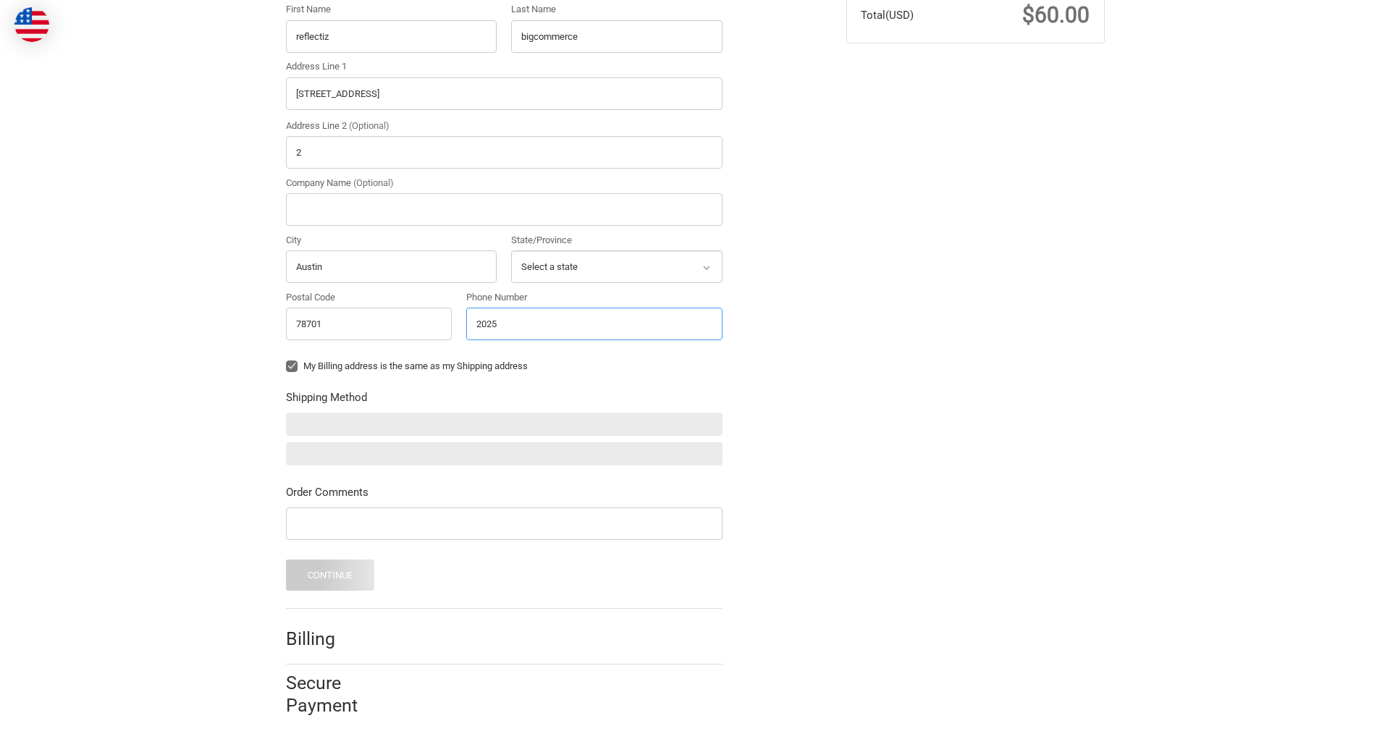
scroll to position [423, 0]
type input "2025550150"
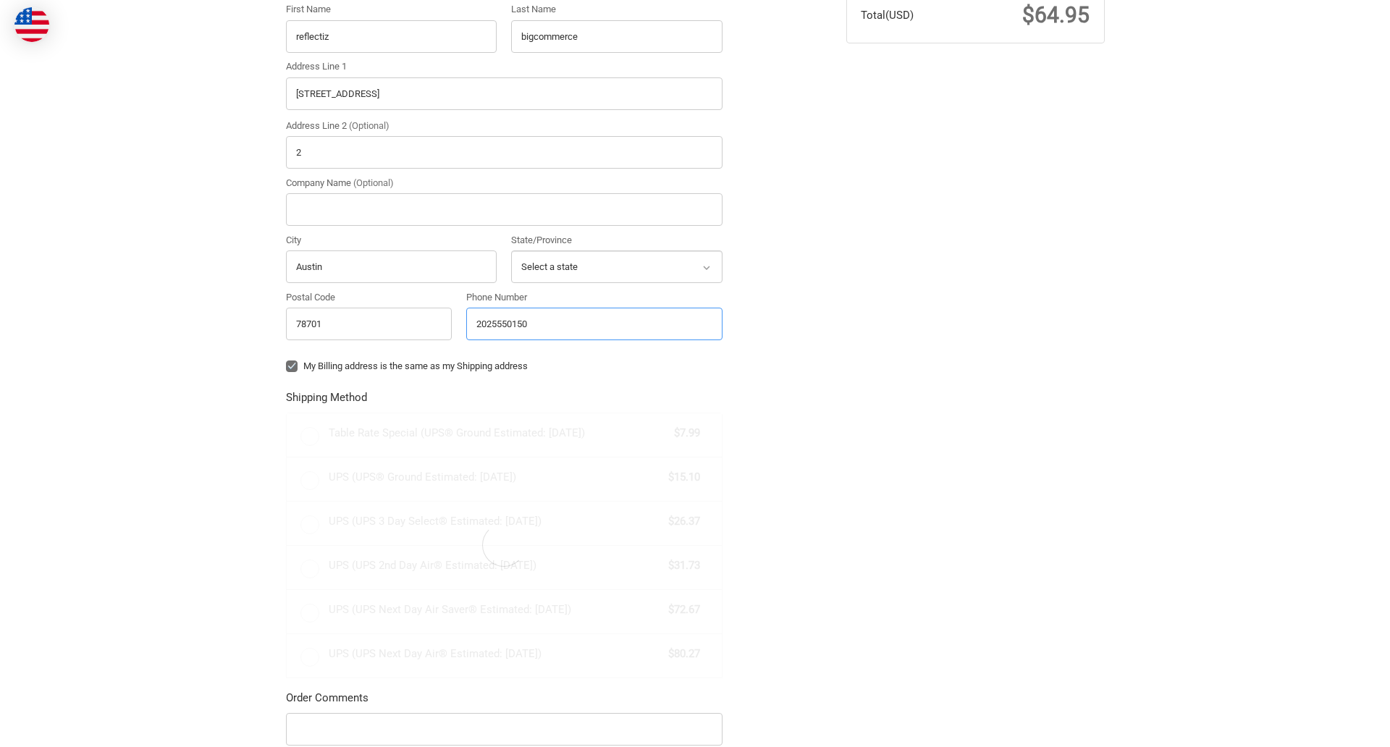
scroll to position [452, 0]
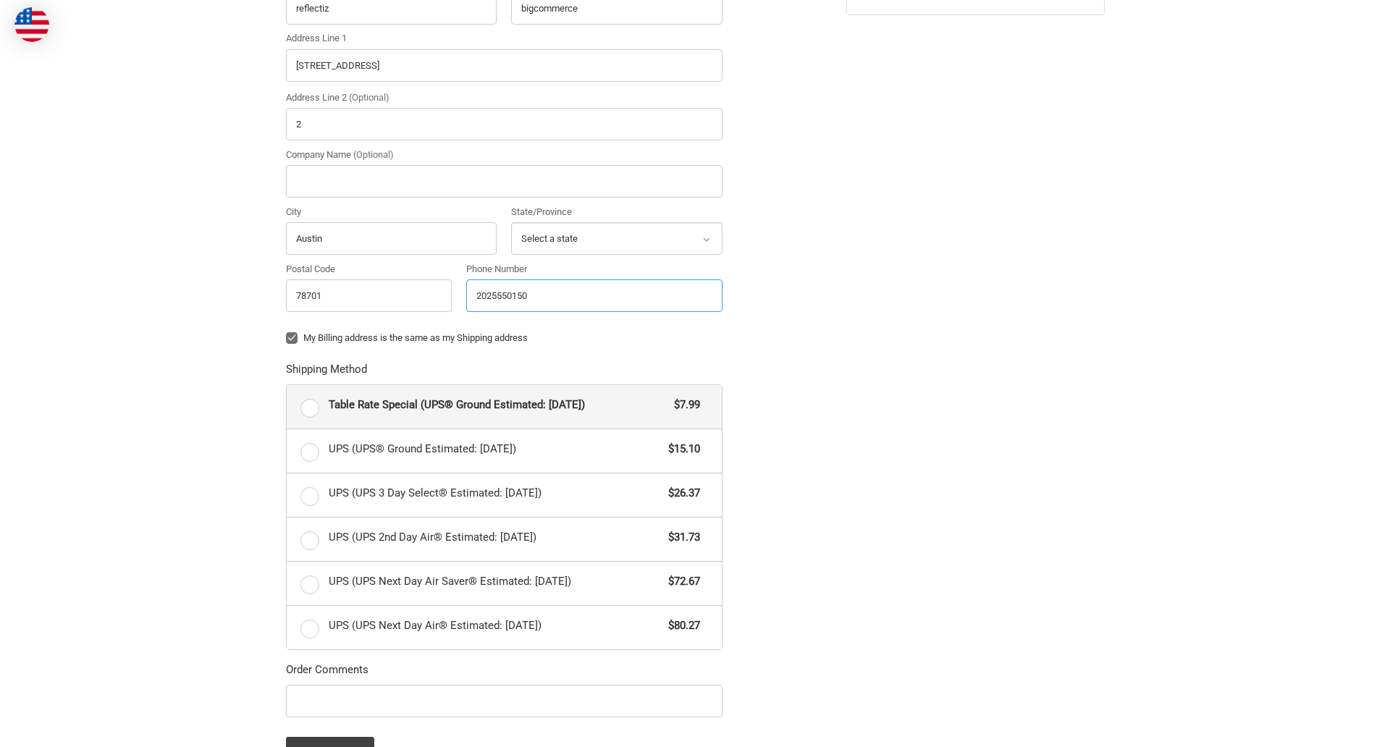
radio input "true"
type input "2025550150"
click at [504, 181] on input "Company Name (Optional)" at bounding box center [504, 181] width 437 height 33
type input "bigcommerce"
click at [286, 349] on form "Country Select a country [GEOGRAPHIC_DATA] [GEOGRAPHIC_DATA] [GEOGRAPHIC_DATA] …" at bounding box center [504, 342] width 437 height 851
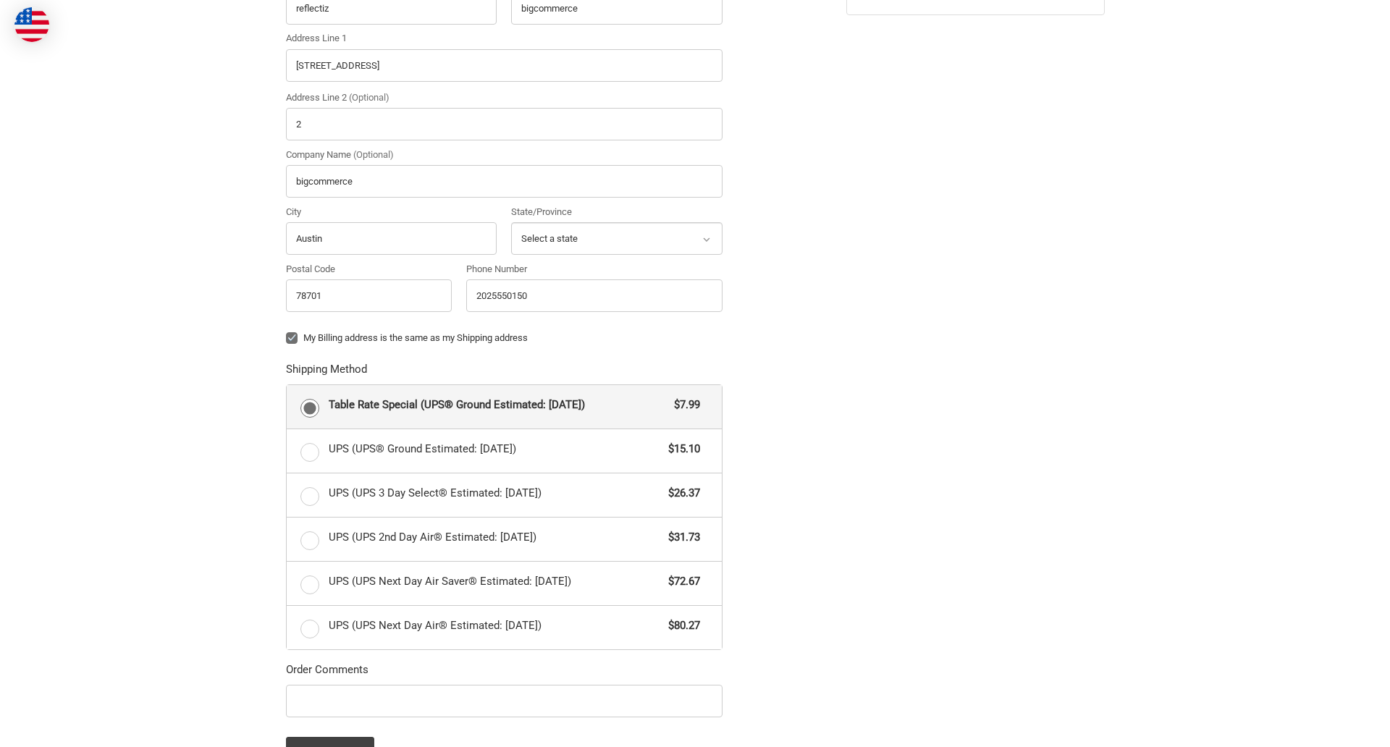
click at [286, 720] on form "Country Select a country [GEOGRAPHIC_DATA] [GEOGRAPHIC_DATA] [GEOGRAPHIC_DATA] …" at bounding box center [504, 342] width 437 height 851
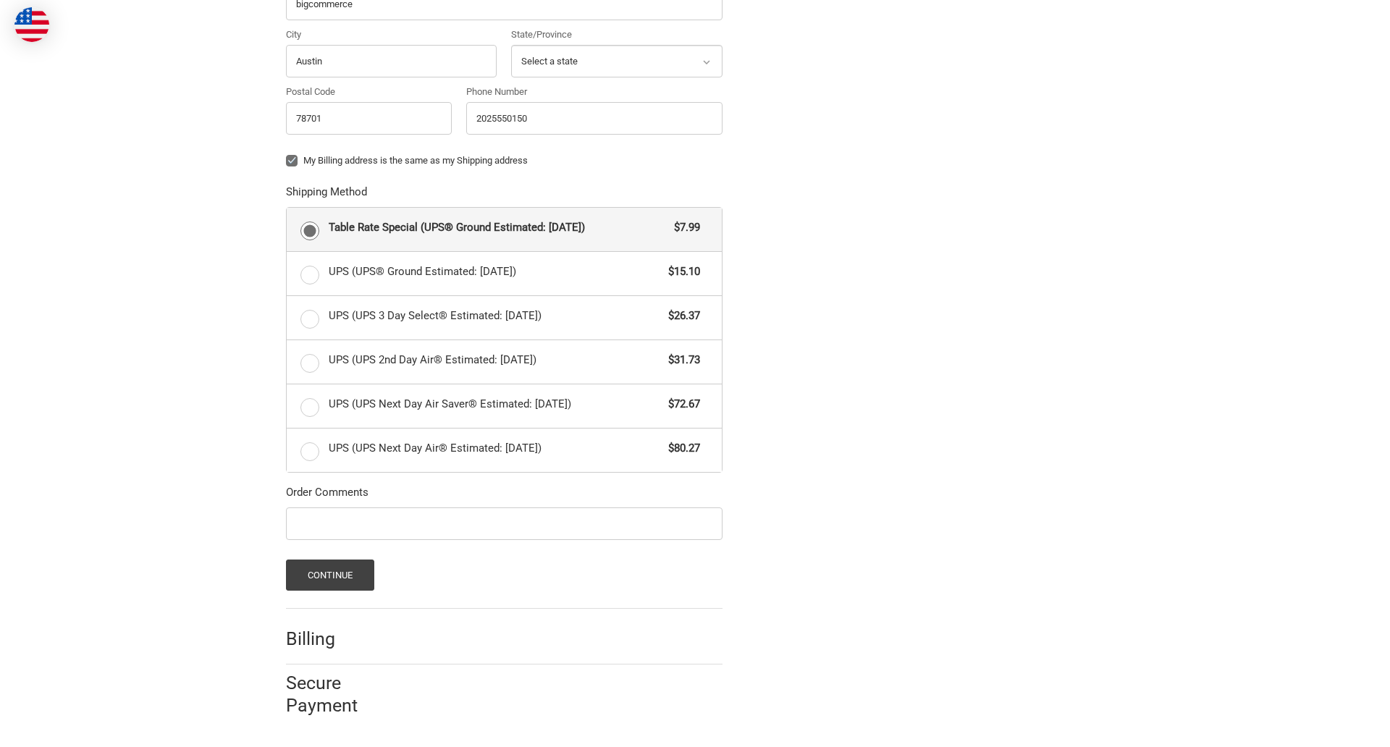
click at [504, 229] on span "Table Rate Special (UPS® Ground Estimated: [DATE])" at bounding box center [498, 227] width 339 height 17
click at [287, 208] on input "Table Rate Special (UPS® Ground Estimated: [DATE]) $7.99" at bounding box center [287, 208] width 1 height 1
click at [329, 575] on button "Continue" at bounding box center [330, 575] width 89 height 31
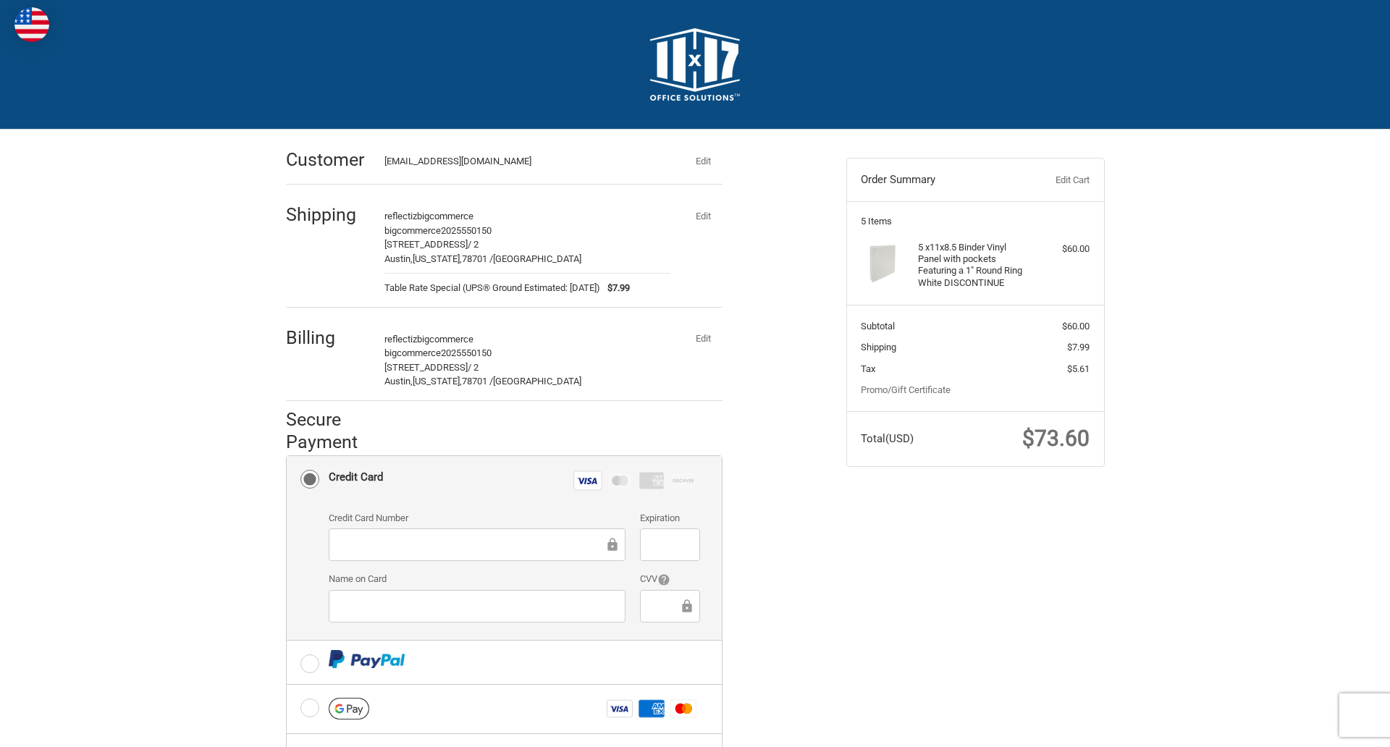
scroll to position [232, 0]
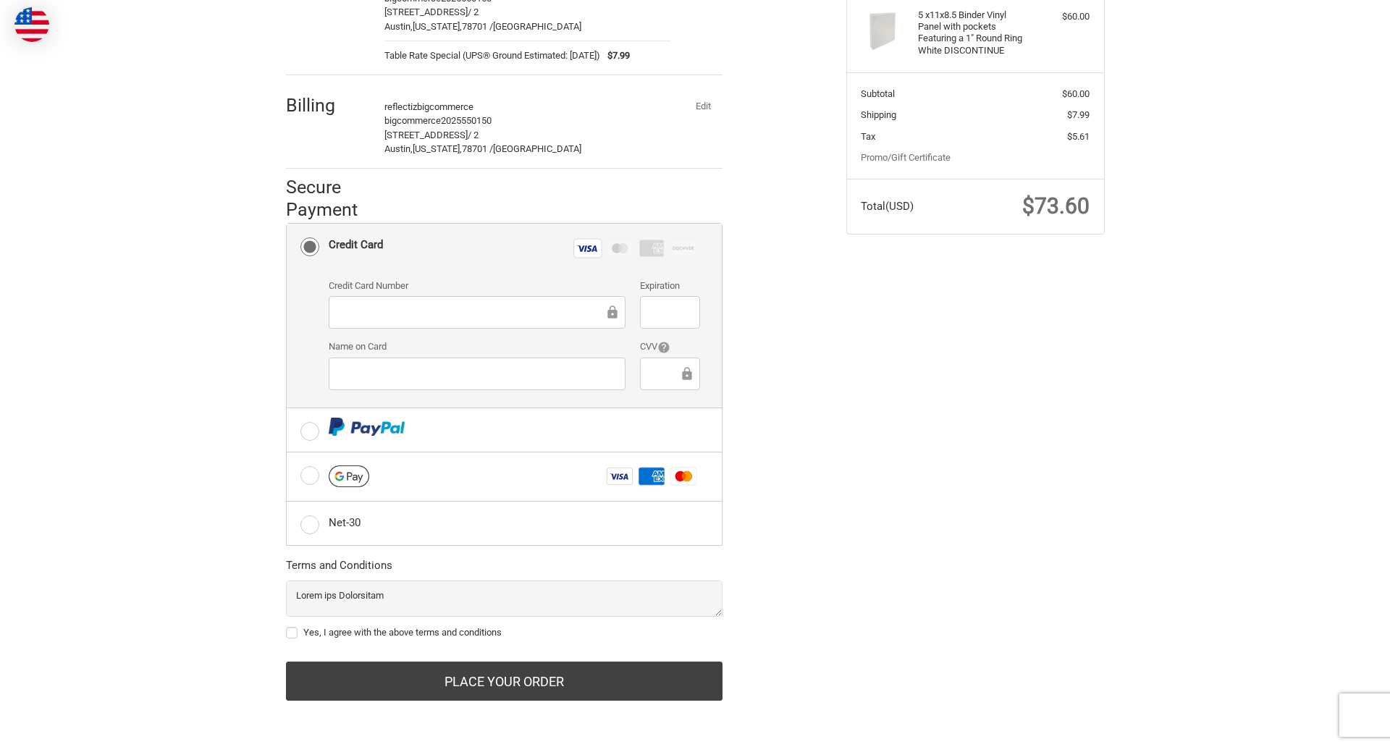
click at [504, 633] on label "Yes, I agree with the above terms and conditions" at bounding box center [504, 633] width 437 height 12
click at [287, 626] on input "Yes, I agree with the above terms and conditions" at bounding box center [286, 625] width 1 height 1
checkbox input "true"
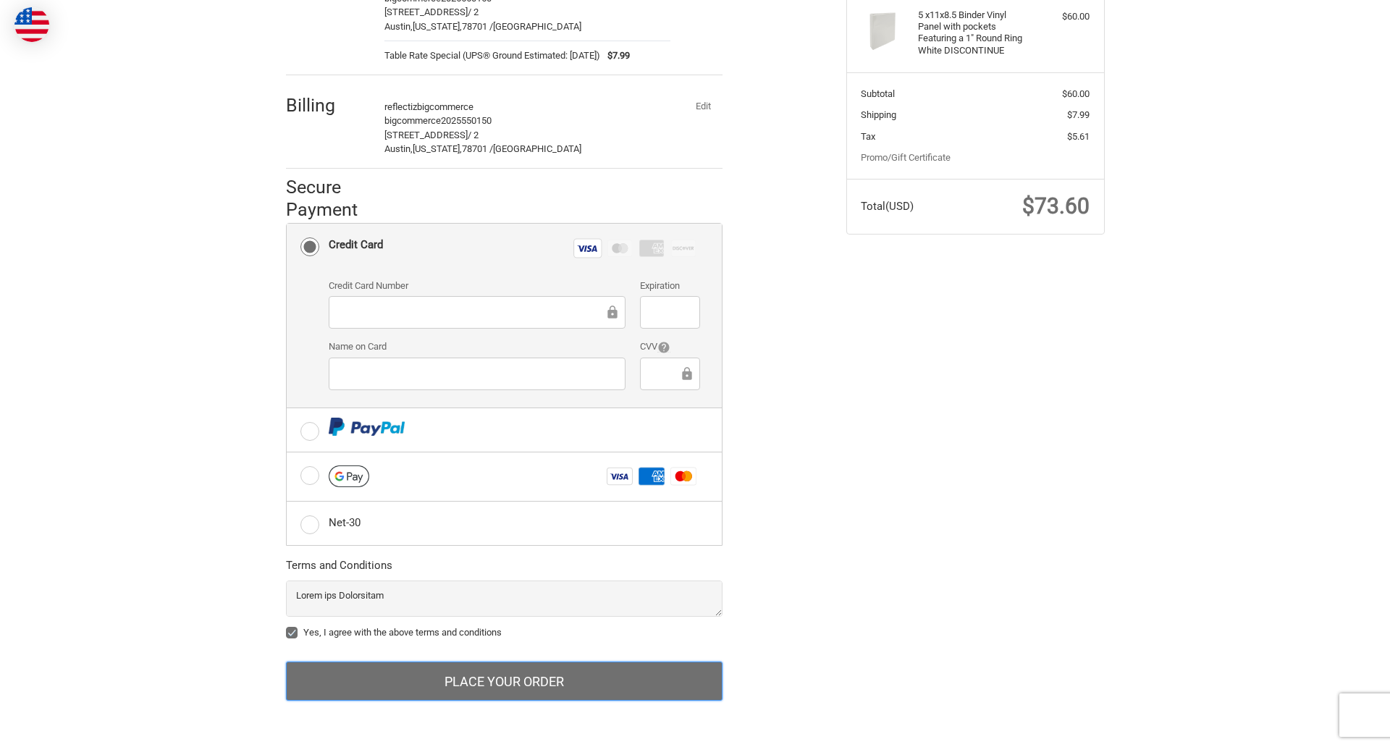
click at [504, 681] on button "Place Your Order" at bounding box center [504, 681] width 437 height 39
